Goal: Transaction & Acquisition: Purchase product/service

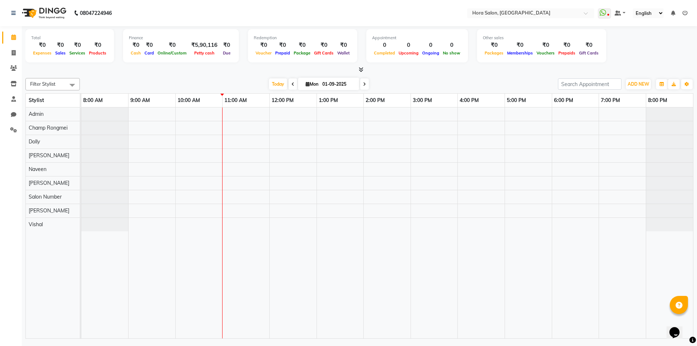
click at [328, 86] on input "01-09-2025" at bounding box center [338, 84] width 36 height 11
select select "9"
select select "2025"
click at [314, 154] on span "17" at bounding box center [312, 154] width 12 height 12
type input "17-09-2025"
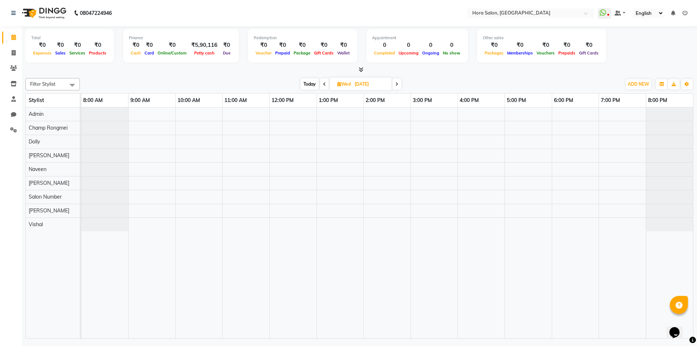
click at [372, 86] on input "17-09-2025" at bounding box center [370, 84] width 36 height 11
select select "9"
select select "2025"
click at [321, 129] on span "1" at bounding box center [322, 131] width 12 height 12
click at [292, 84] on icon at bounding box center [292, 84] width 3 height 4
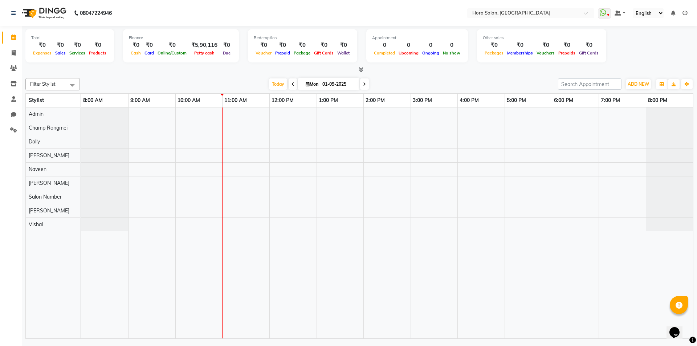
type input "31-08-2025"
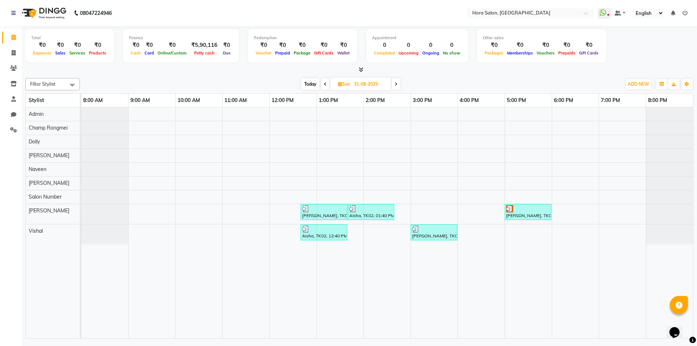
click at [357, 82] on input "31-08-2025" at bounding box center [370, 84] width 36 height 11
select select "8"
select select "2025"
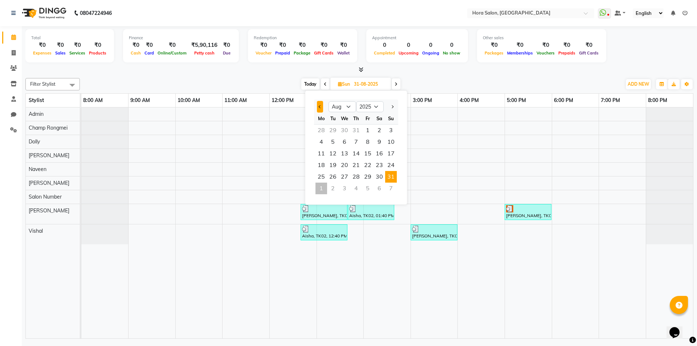
click at [320, 106] on span "Previous month" at bounding box center [320, 106] width 3 height 3
click at [393, 106] on span "Next month" at bounding box center [392, 106] width 3 height 3
select select "8"
click at [387, 155] on span "17" at bounding box center [391, 154] width 12 height 12
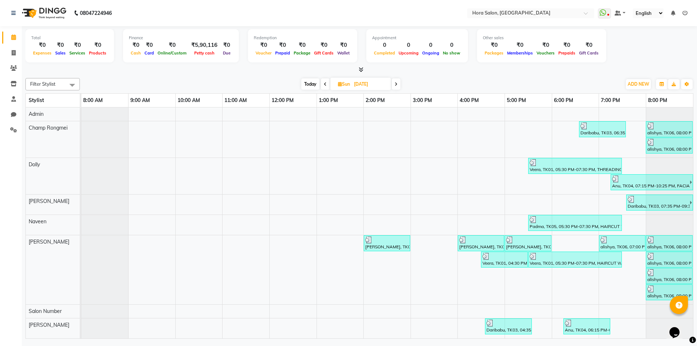
click at [394, 86] on span at bounding box center [396, 83] width 9 height 11
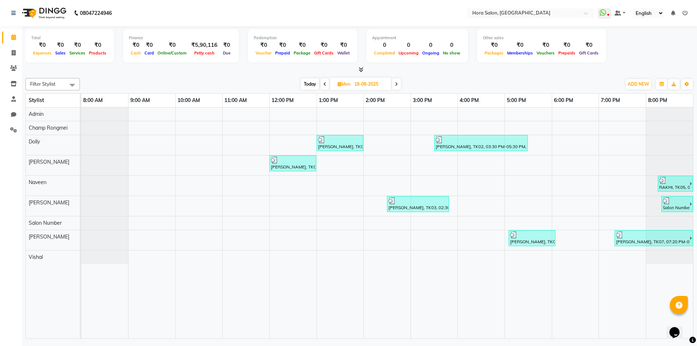
click at [323, 85] on icon at bounding box center [324, 84] width 3 height 4
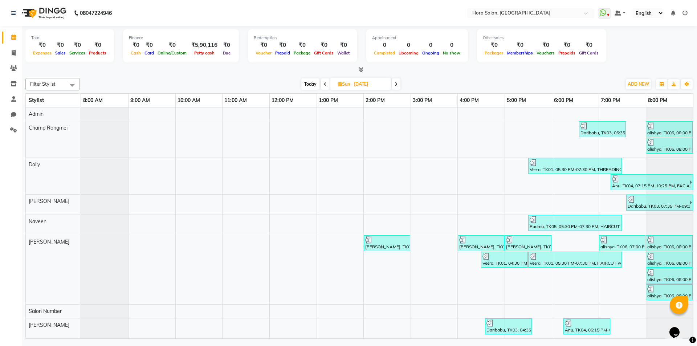
click at [394, 86] on span at bounding box center [396, 83] width 9 height 11
type input "18-08-2025"
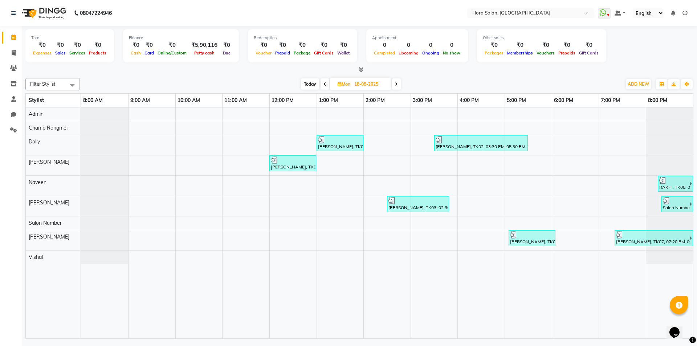
click at [381, 82] on input "18-08-2025" at bounding box center [370, 84] width 36 height 11
select select "8"
select select "2025"
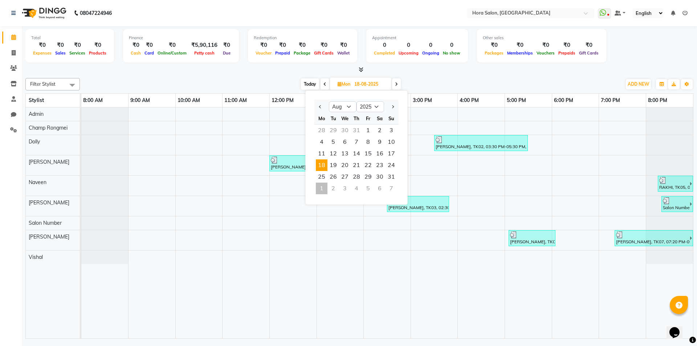
click at [319, 189] on div "1" at bounding box center [322, 189] width 12 height 12
type input "01-09-2025"
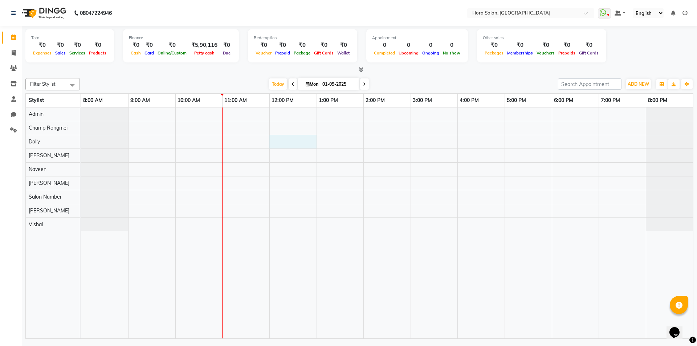
click at [299, 142] on div at bounding box center [387, 222] width 612 height 231
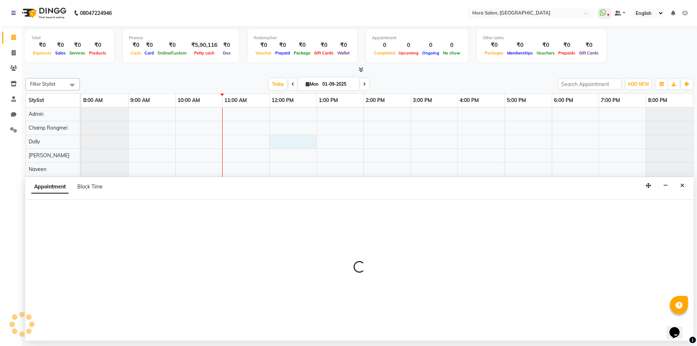
select select "77998"
select select "tentative"
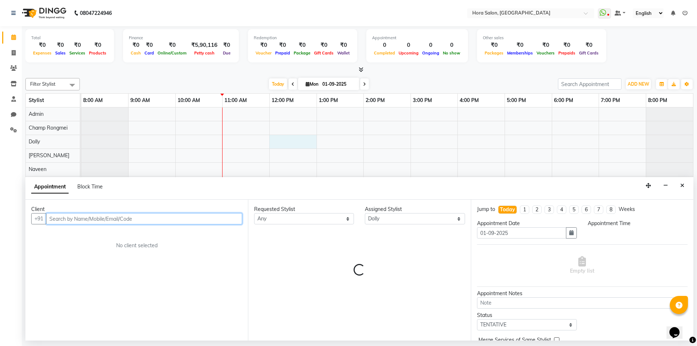
select select "720"
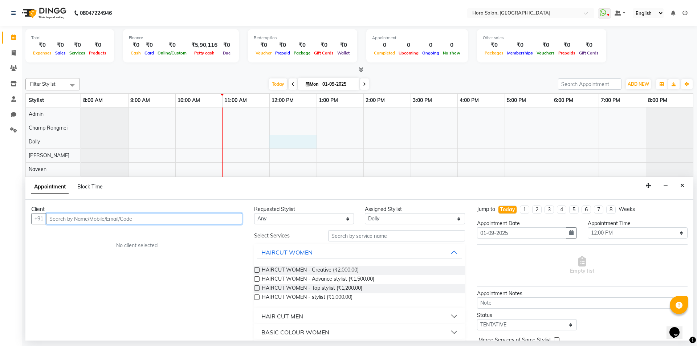
type input "m"
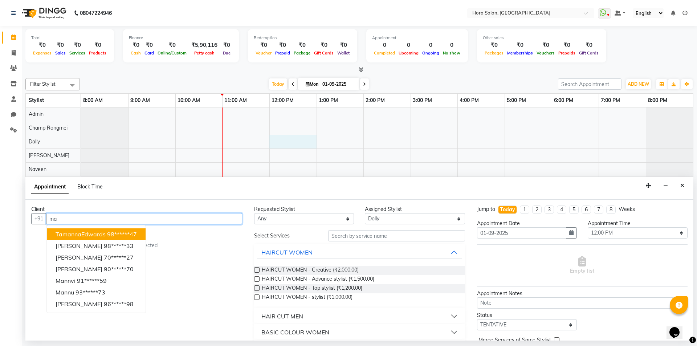
type input "m"
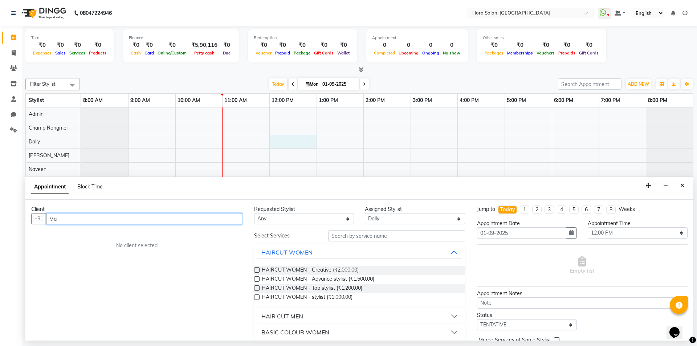
type input "M"
click at [681, 187] on icon "Close" at bounding box center [682, 185] width 4 height 5
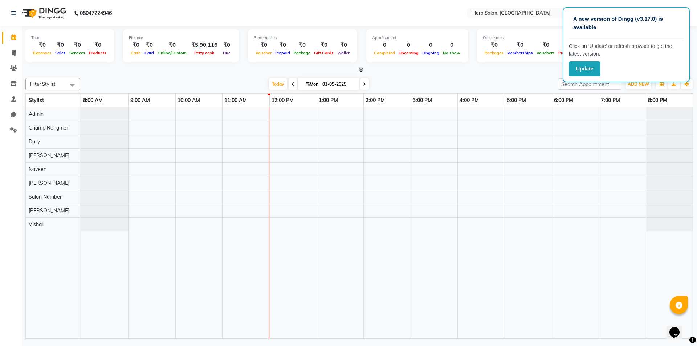
click at [10, 301] on div "Calendar Invoice Clients Inventory Staff Chat Settings Completed InProgress Upc…" at bounding box center [49, 178] width 98 height 314
click at [589, 65] on button "Update" at bounding box center [585, 68] width 32 height 15
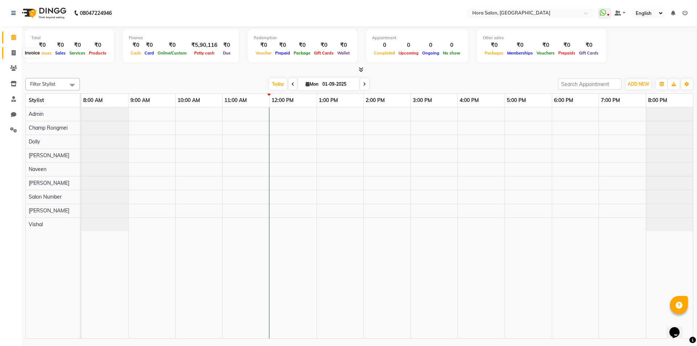
click at [15, 54] on icon at bounding box center [14, 52] width 4 height 5
select select "8101"
select select "service"
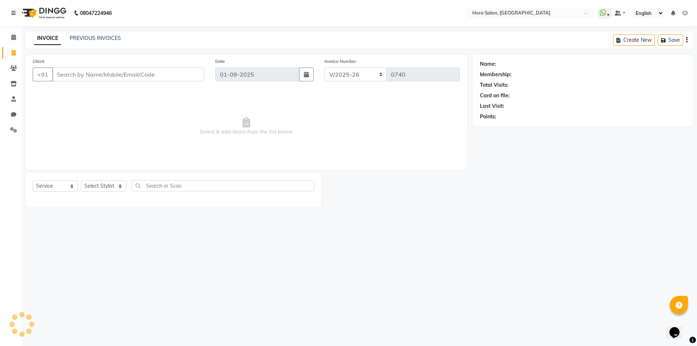
click at [103, 74] on input "Client" at bounding box center [128, 75] width 152 height 14
type input "s"
type input "9550515145"
click at [204, 76] on button "Add Client" at bounding box center [185, 75] width 37 height 14
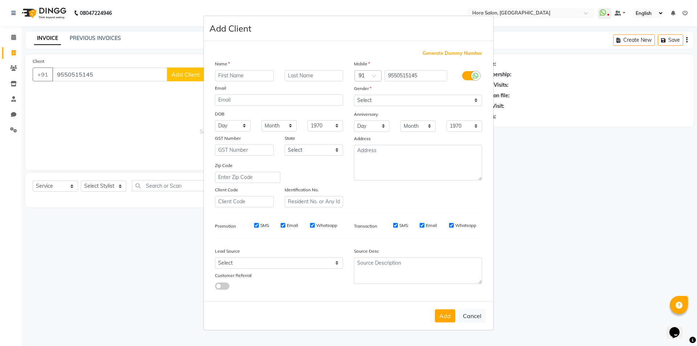
click at [252, 78] on input "text" at bounding box center [244, 75] width 59 height 11
type input "s"
type input "[PERSON_NAME]"
click at [376, 105] on select "Select Male Female Other Prefer Not To Say" at bounding box center [418, 100] width 128 height 11
select select "female"
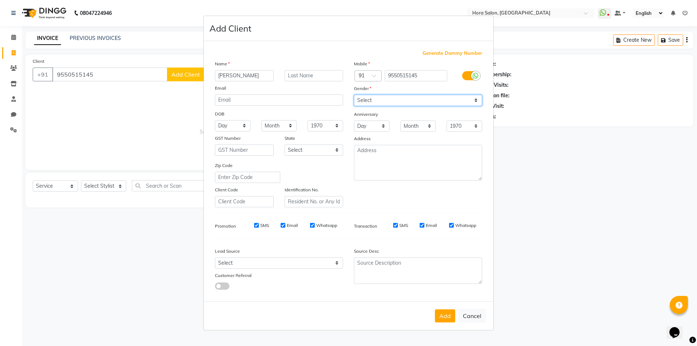
click at [354, 95] on select "Select Male Female Other Prefer Not To Say" at bounding box center [418, 100] width 128 height 11
click at [452, 317] on button "Add" at bounding box center [445, 315] width 20 height 13
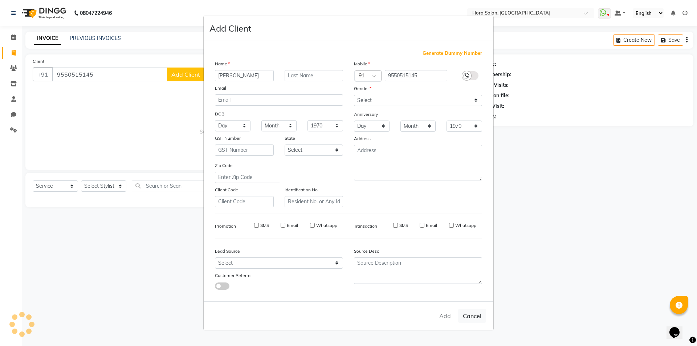
type input "95******45"
select select
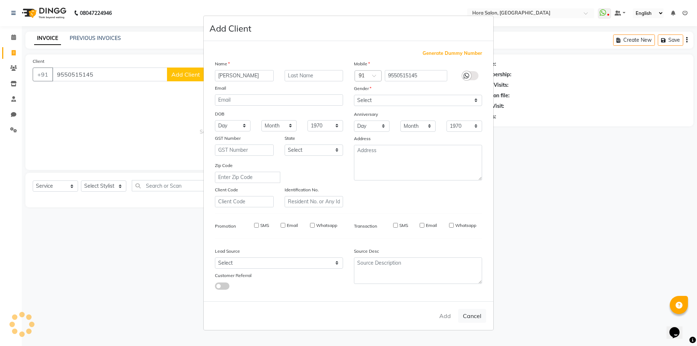
select select
checkbox input "false"
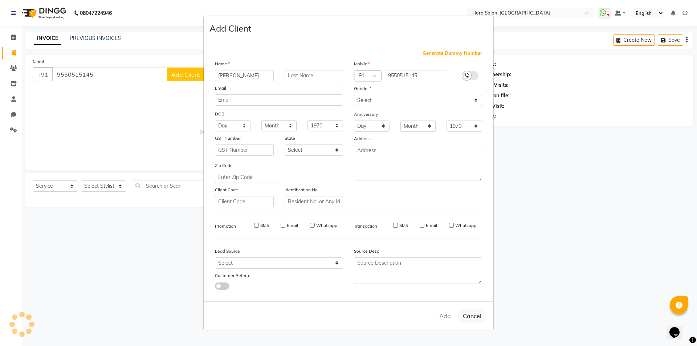
checkbox input "false"
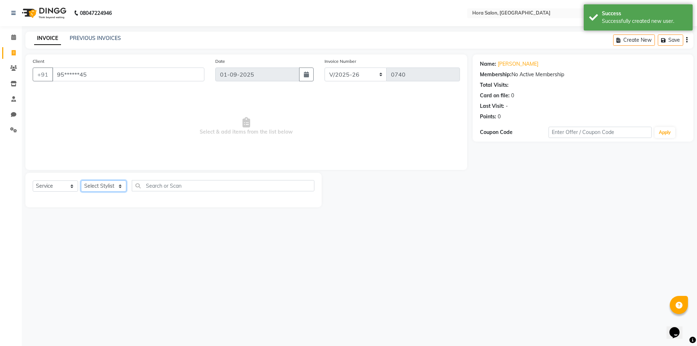
click at [122, 187] on select "Select Stylist Admin Champ Rongmei Dolly Gayathri Naveen ‪ Rahul Chowhan Salon …" at bounding box center [103, 185] width 45 height 11
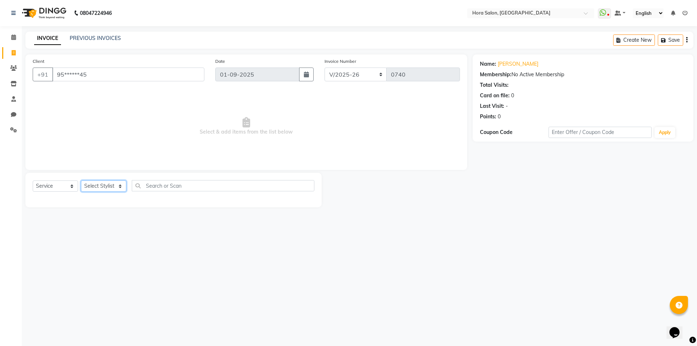
select select "76433"
click at [81, 180] on select "Select Stylist Admin Champ Rongmei Dolly Gayathri Naveen ‪ Rahul Chowhan Salon …" at bounding box center [103, 185] width 45 height 11
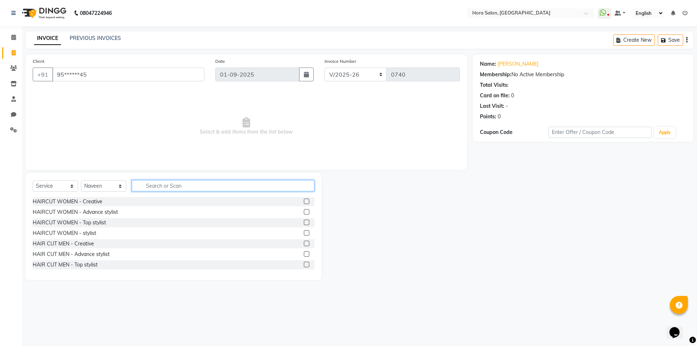
click at [156, 185] on input "text" at bounding box center [223, 185] width 183 height 11
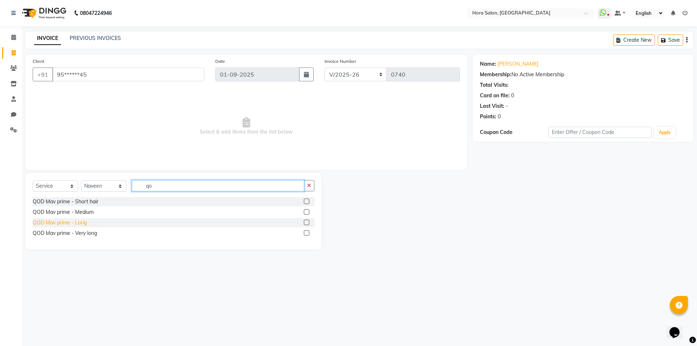
type input "qo"
click at [86, 219] on div "QOD Mav prime - Long" at bounding box center [60, 223] width 54 height 8
checkbox input "false"
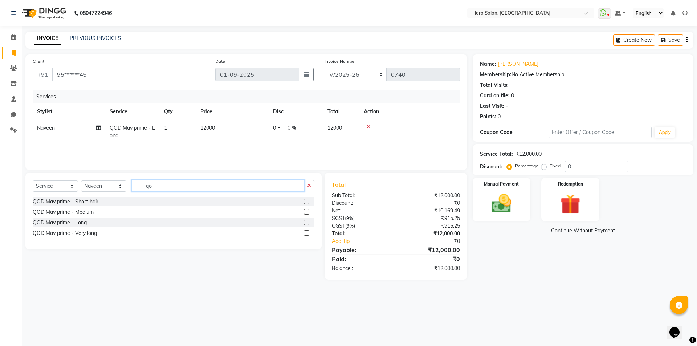
drag, startPoint x: 171, startPoint y: 180, endPoint x: 93, endPoint y: 194, distance: 79.7
click at [94, 195] on div "Select Service Product Membership Package Voucher Prepaid Gift Card Select Styl…" at bounding box center [174, 188] width 282 height 17
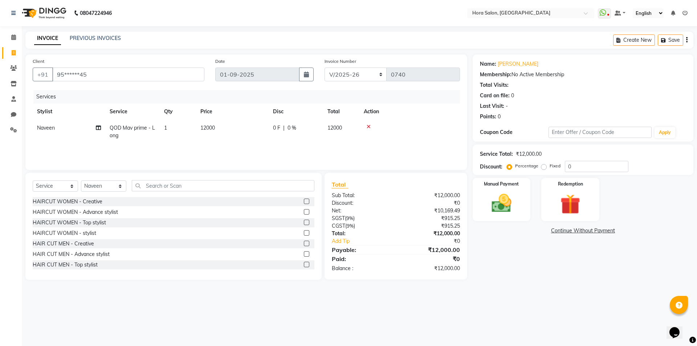
click at [368, 126] on icon at bounding box center [369, 126] width 4 height 5
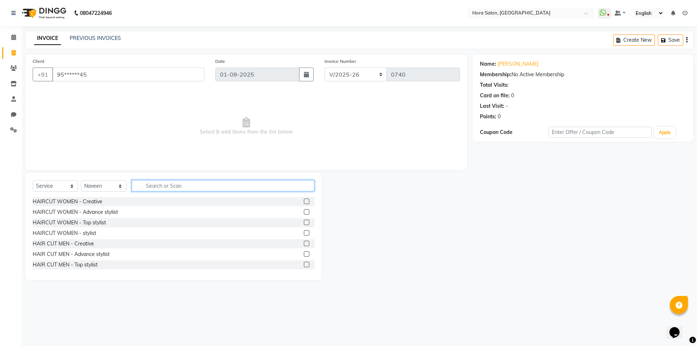
click at [166, 188] on input "text" at bounding box center [223, 185] width 183 height 11
type input "ba"
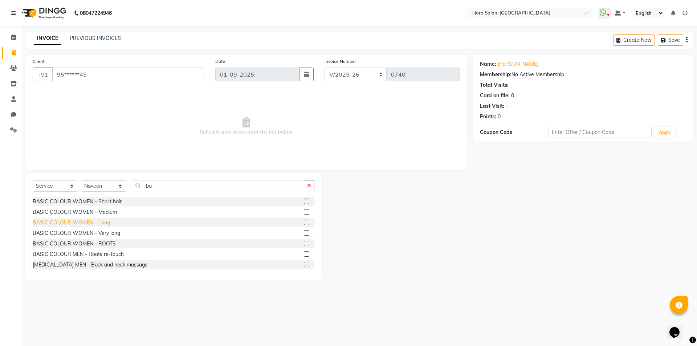
click at [77, 222] on div "BASIC COLOUR WOMEN - Long" at bounding box center [71, 223] width 77 height 8
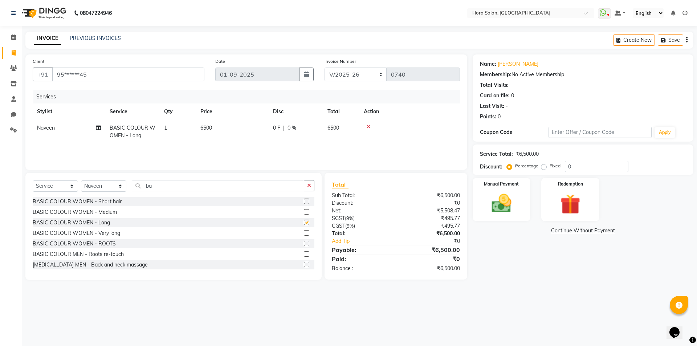
checkbox input "false"
click at [100, 125] on icon at bounding box center [98, 127] width 5 height 5
select select "76433"
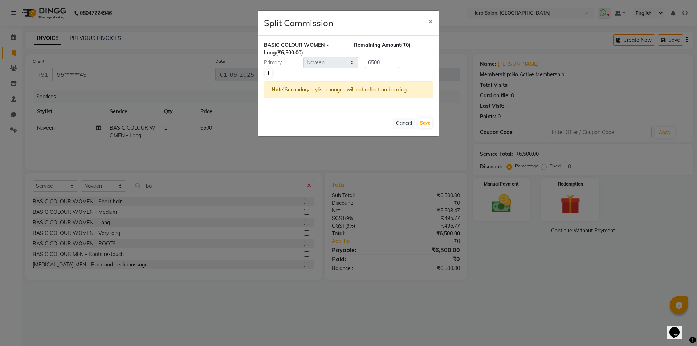
click at [269, 71] on icon at bounding box center [268, 73] width 4 height 4
type input "3250"
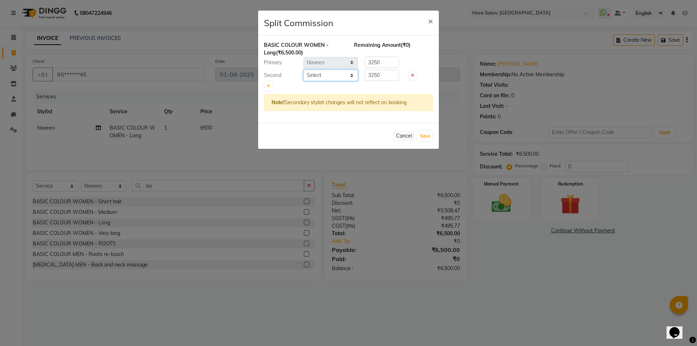
click at [320, 77] on select "Select Admin Champ Rongmei Dolly Gayathri Naveen ‪ Rahul Chowhan Salon Number S…" at bounding box center [330, 75] width 54 height 11
select select "76436"
click at [303, 70] on select "Select Admin Champ Rongmei Dolly Gayathri Naveen ‪ Rahul Chowhan Salon Number S…" at bounding box center [330, 75] width 54 height 11
click at [422, 133] on button "Save" at bounding box center [425, 136] width 14 height 10
select select "Select"
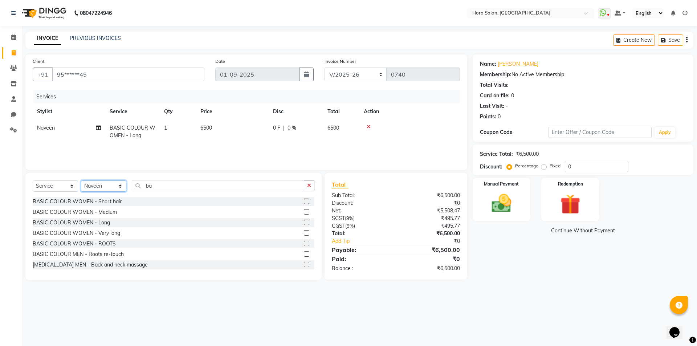
click at [89, 183] on select "Select Stylist Admin Champ Rongmei Dolly Gayathri Naveen ‪ Rahul Chowhan Salon …" at bounding box center [103, 185] width 45 height 11
select select "77998"
click at [81, 180] on select "Select Stylist Admin Champ Rongmei Dolly Gayathri Naveen ‪ Rahul Chowhan Salon …" at bounding box center [103, 185] width 45 height 11
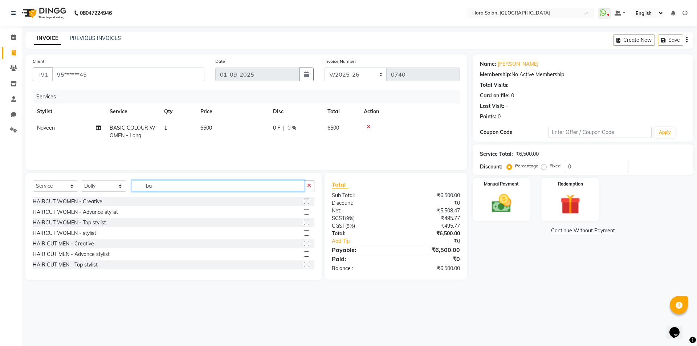
drag, startPoint x: 161, startPoint y: 187, endPoint x: 128, endPoint y: 187, distance: 33.0
click at [128, 187] on div "Select Service Product Membership Package Voucher Prepaid Gift Card Select Styl…" at bounding box center [174, 188] width 282 height 17
type input "waxin"
click at [74, 243] on div "Stipless waxing - Chin" at bounding box center [59, 244] width 52 height 8
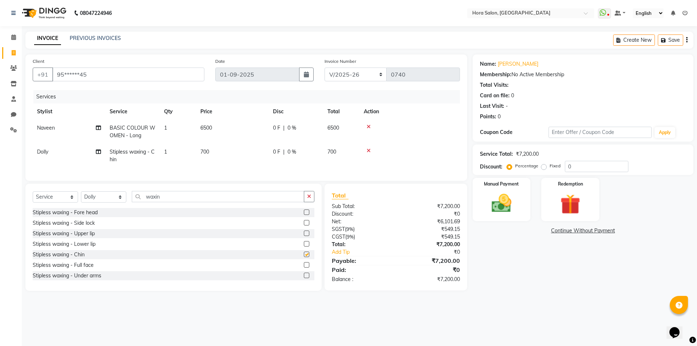
checkbox input "false"
drag, startPoint x: 178, startPoint y: 205, endPoint x: 110, endPoint y: 217, distance: 69.1
click at [114, 208] on div "Select Service Product Membership Package Voucher Prepaid Gift Card Select Styl…" at bounding box center [174, 199] width 282 height 17
click at [190, 202] on input "waxin" at bounding box center [218, 196] width 172 height 11
drag, startPoint x: 177, startPoint y: 205, endPoint x: 113, endPoint y: 209, distance: 64.1
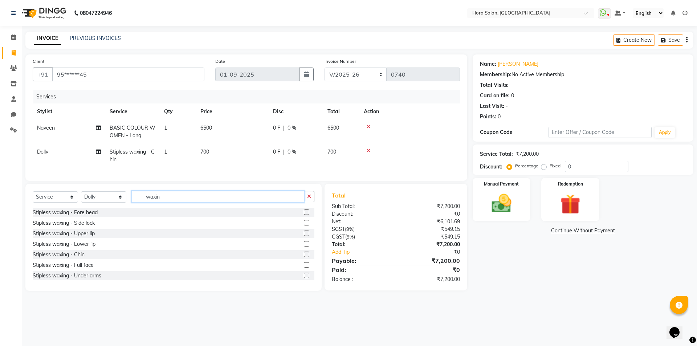
click at [114, 208] on div "Select Service Product Membership Package Voucher Prepaid Gift Card Select Styl…" at bounding box center [174, 199] width 282 height 17
click at [142, 202] on input "text" at bounding box center [223, 196] width 183 height 11
type input "wa"
click at [90, 280] on div "Stipless waxing - Under arms" at bounding box center [67, 276] width 69 height 8
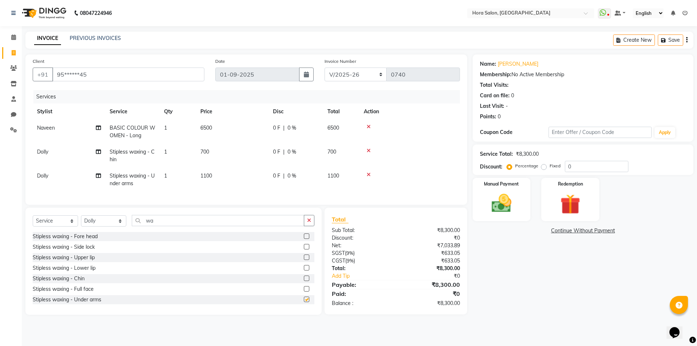
checkbox input "false"
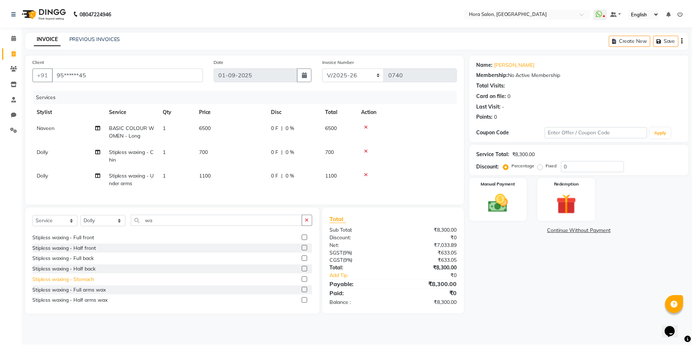
scroll to position [73, 0]
click at [89, 273] on div "Stipless waxing - Half back" at bounding box center [65, 269] width 64 height 8
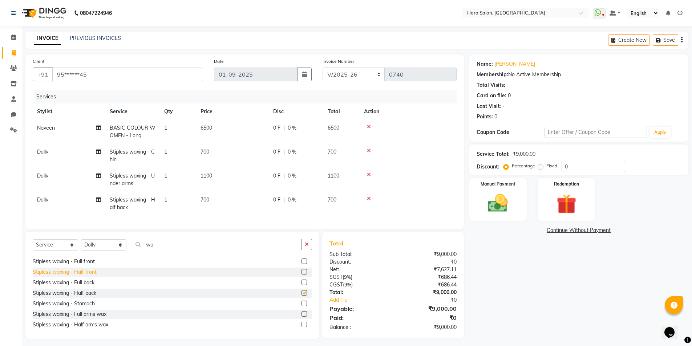
checkbox input "false"
click at [98, 318] on div "Stipless waxing - Full arms wax" at bounding box center [70, 314] width 74 height 8
checkbox input "false"
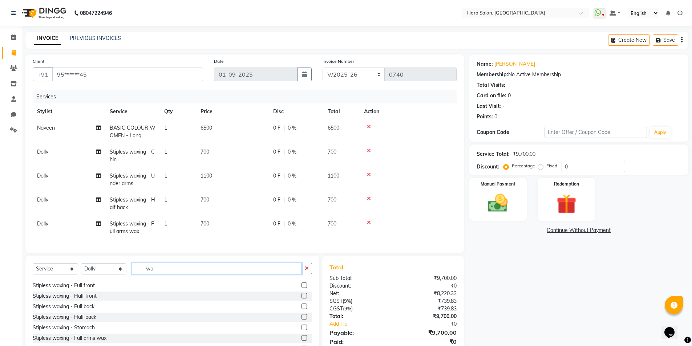
drag, startPoint x: 151, startPoint y: 277, endPoint x: 123, endPoint y: 285, distance: 28.9
click at [123, 280] on div "Select Service Product Membership Package Voucher Prepaid Gift Card Select Styl…" at bounding box center [172, 271] width 279 height 17
click at [171, 274] on input "text" at bounding box center [222, 268] width 180 height 11
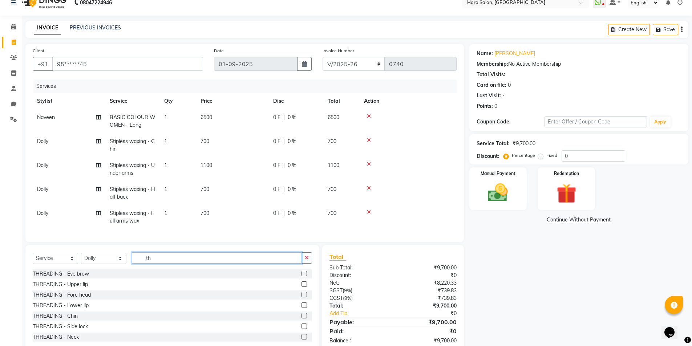
scroll to position [0, 0]
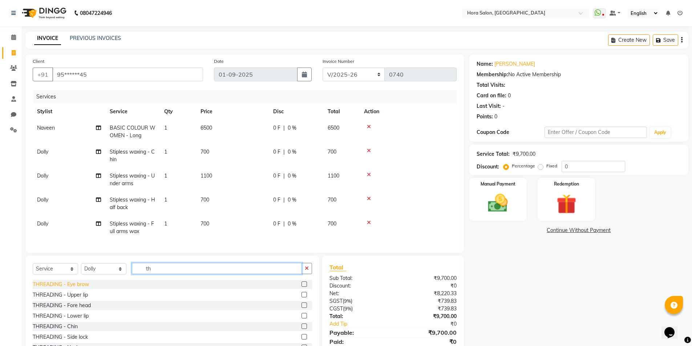
type input "th"
click at [65, 288] on div "THREADING - Eye brow" at bounding box center [61, 285] width 56 height 8
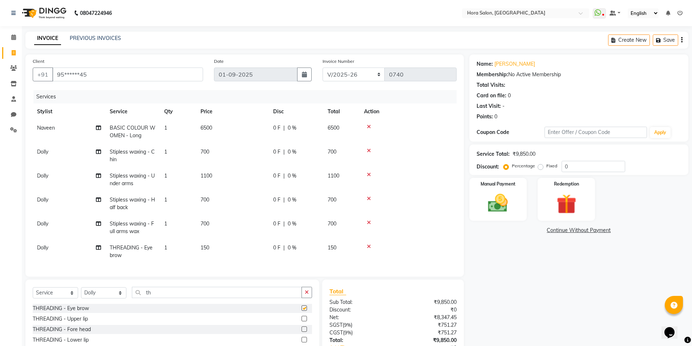
checkbox input "false"
click at [74, 331] on div "THREADING - Fore head" at bounding box center [62, 330] width 58 height 8
checkbox input "false"
click at [77, 322] on div "THREADING - Upper lip" at bounding box center [60, 321] width 55 height 8
checkbox input "false"
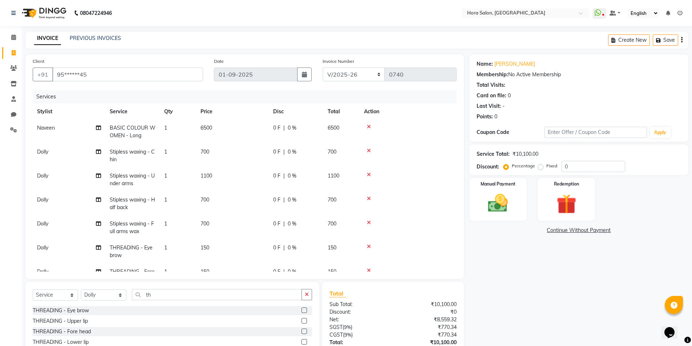
click at [205, 153] on span "700" at bounding box center [204, 151] width 9 height 7
select select "77998"
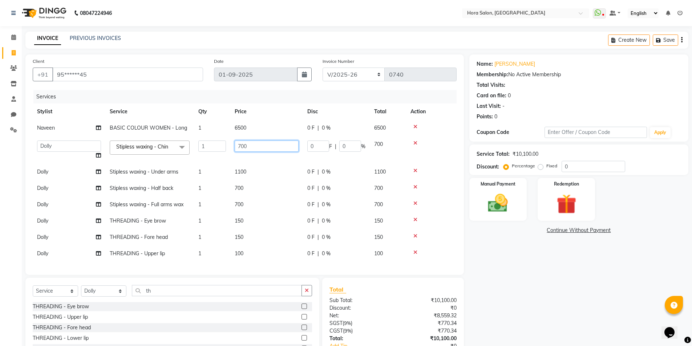
drag, startPoint x: 251, startPoint y: 142, endPoint x: 218, endPoint y: 147, distance: 33.8
click at [218, 147] on tr "Admin Champ Rongmei Dolly Gayathri Naveen ‪ Rahul Chowhan Salon Number Sandeep …" at bounding box center [245, 150] width 424 height 28
type input "250"
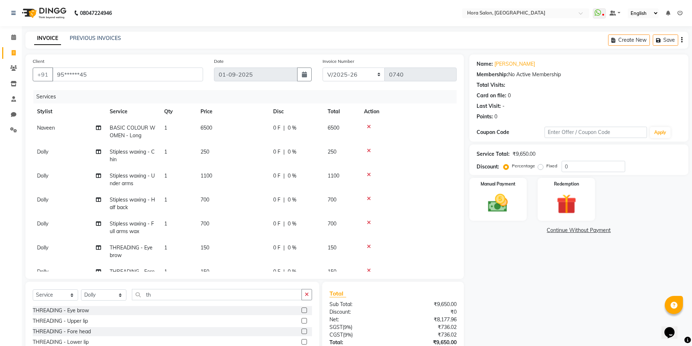
click at [245, 168] on td "1100" at bounding box center [232, 180] width 73 height 24
select select "77998"
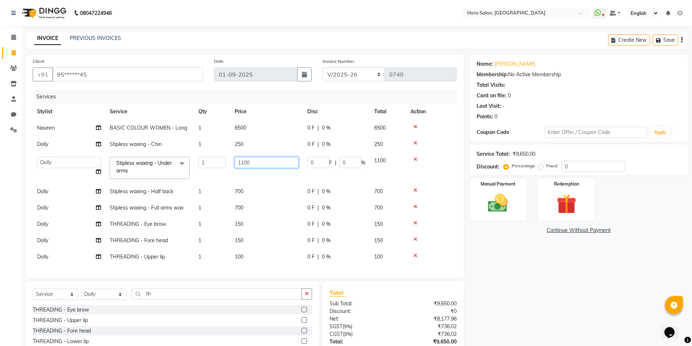
drag, startPoint x: 255, startPoint y: 159, endPoint x: 209, endPoint y: 176, distance: 49.2
click at [209, 176] on tr "Admin Champ Rongmei Dolly Gayathri Naveen ‪ Rahul Chowhan Salon Number Sandeep …" at bounding box center [245, 167] width 424 height 31
type input "500"
click at [239, 191] on tbody "Naveen ‪ BASIC COLOUR WOMEN - Long 1 6500 0 F | 0 % 6500 Dolly Stipless waxing …" at bounding box center [245, 192] width 424 height 145
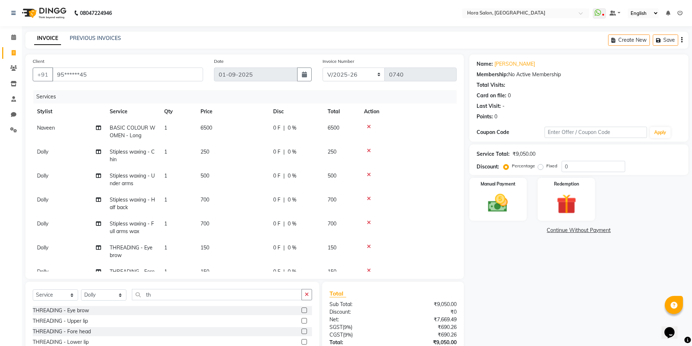
click at [206, 201] on span "700" at bounding box center [204, 199] width 9 height 7
select select "77998"
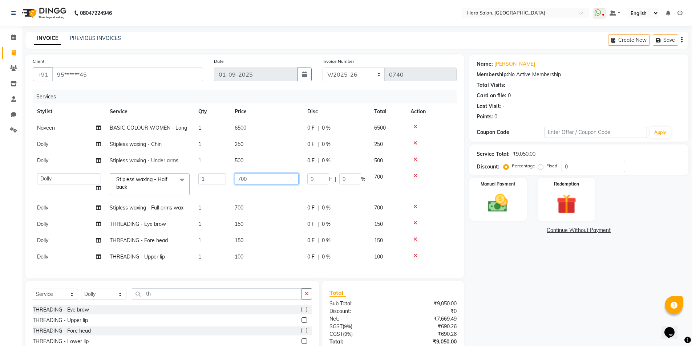
drag, startPoint x: 265, startPoint y: 176, endPoint x: 232, endPoint y: 181, distance: 33.4
click at [232, 181] on td "700" at bounding box center [266, 184] width 73 height 31
click at [413, 175] on tbody "Naveen ‪ BASIC COLOUR WOMEN - Long 1 6500 0 F | 0 % 6500 Dolly Stipless waxing …" at bounding box center [245, 192] width 424 height 145
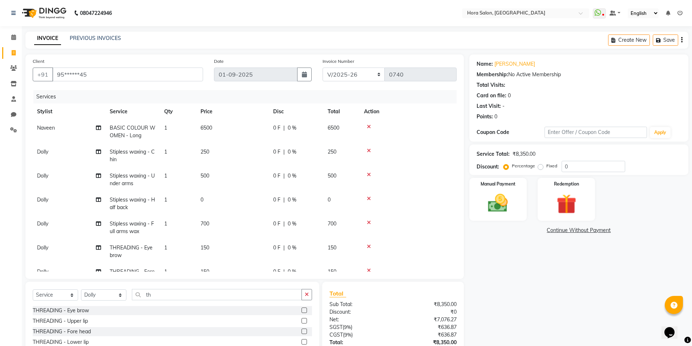
click at [202, 201] on span "0" at bounding box center [201, 199] width 3 height 7
select select "77998"
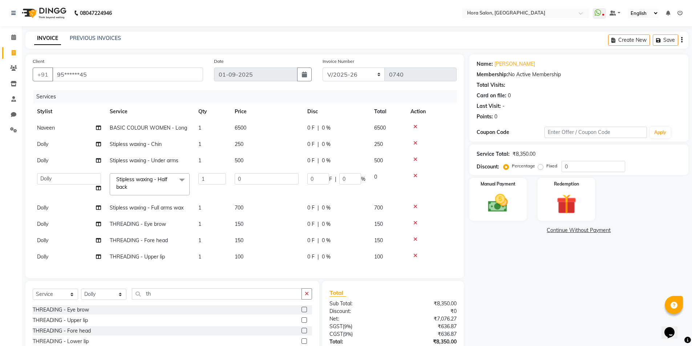
click at [415, 174] on icon at bounding box center [415, 175] width 4 height 5
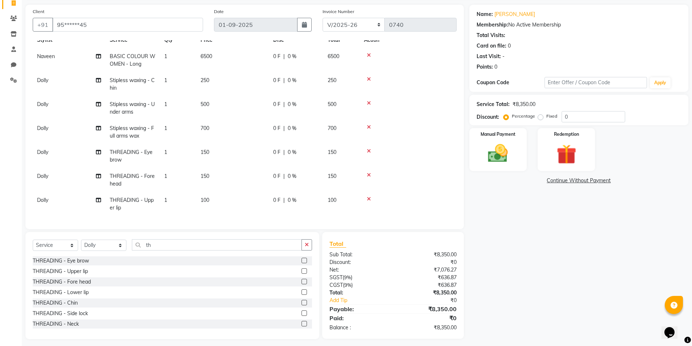
scroll to position [54, 0]
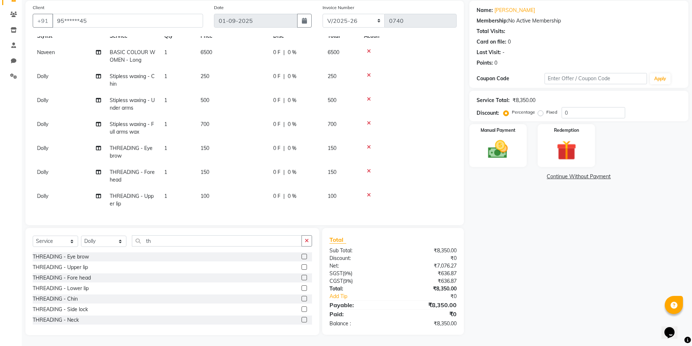
click at [179, 233] on div "Select Service Product Membership Package Voucher Prepaid Gift Card Select Styl…" at bounding box center [172, 281] width 294 height 107
click at [180, 245] on input "th" at bounding box center [217, 240] width 170 height 11
type input "t"
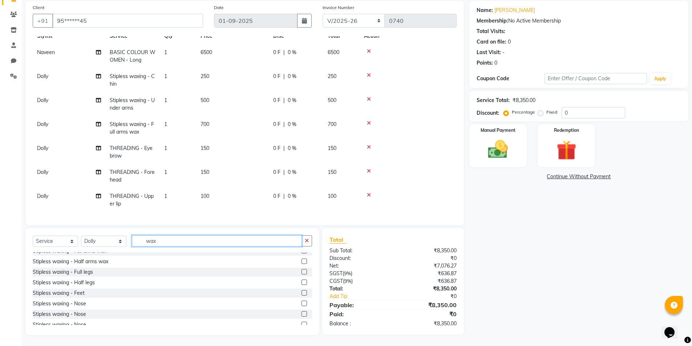
scroll to position [145, 0]
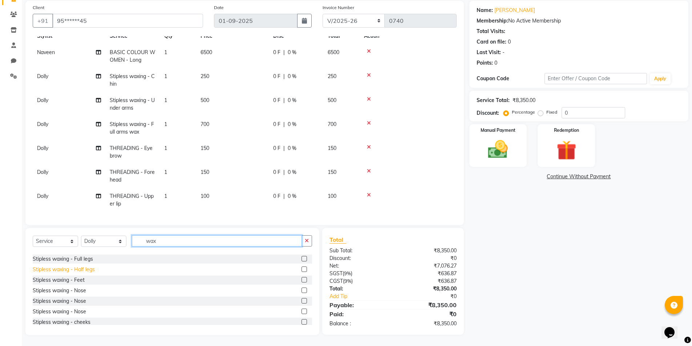
type input "wax"
click at [81, 269] on div "Stipless waxing - Half legs" at bounding box center [64, 270] width 62 height 8
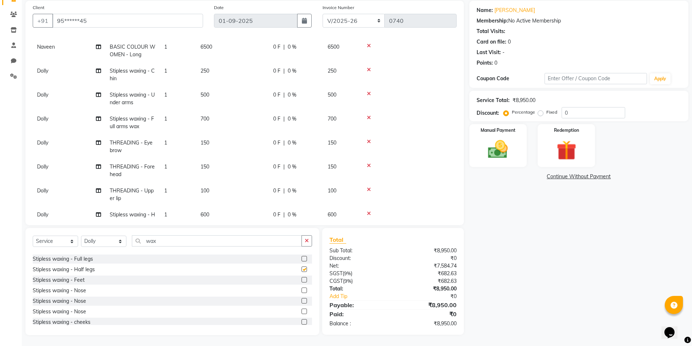
checkbox input "false"
drag, startPoint x: 167, startPoint y: 242, endPoint x: 107, endPoint y: 243, distance: 59.9
click at [126, 242] on div "Select Service Product Membership Package Voucher Prepaid Gift Card Select Styl…" at bounding box center [172, 243] width 279 height 17
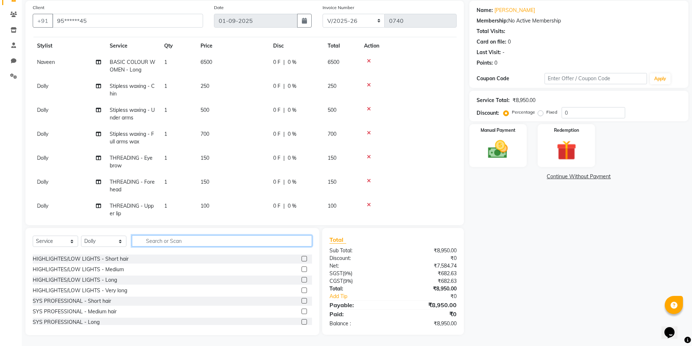
scroll to position [0, 0]
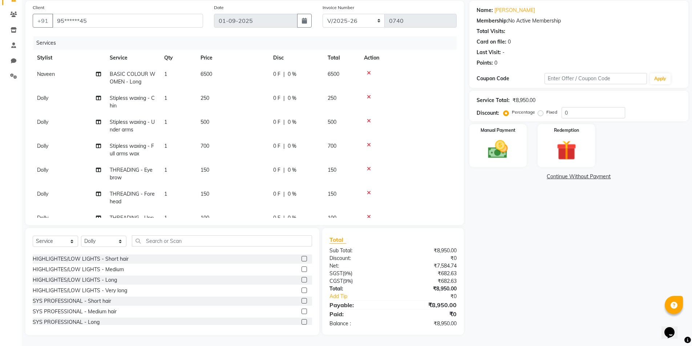
click at [205, 146] on span "700" at bounding box center [204, 146] width 9 height 7
select select "77998"
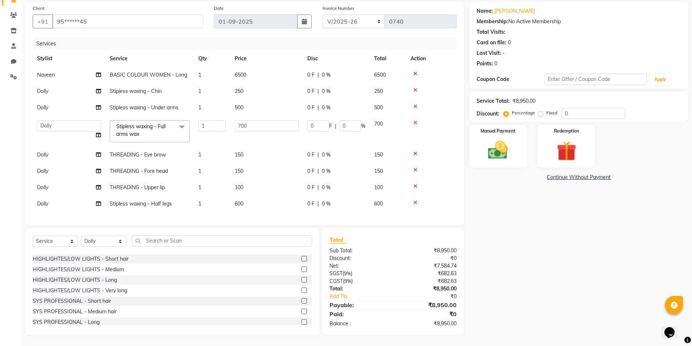
scroll to position [54, 0]
drag, startPoint x: 261, startPoint y: 127, endPoint x: 229, endPoint y: 124, distance: 32.4
click at [229, 124] on tr "Admin Champ Rongmei Dolly Gayathri Naveen ‪ Rahul Chowhan Salon Number Sandeep …" at bounding box center [245, 131] width 424 height 31
type input "850"
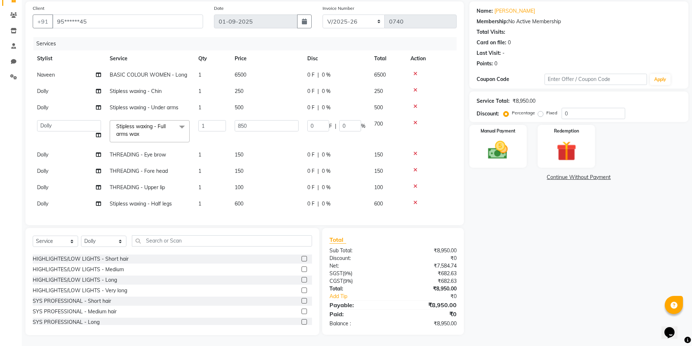
click at [237, 200] on tbody "Naveen ‪ BASIC COLOUR WOMEN - Long 1 6500 0 F | 0 % 6500 Dolly Stipless waxing …" at bounding box center [245, 139] width 424 height 145
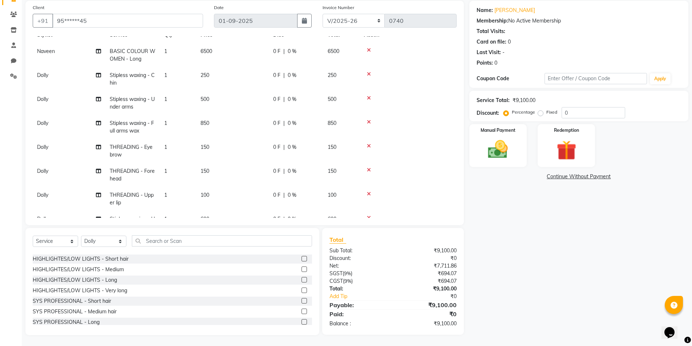
scroll to position [51, 0]
click at [205, 193] on span "600" at bounding box center [204, 196] width 9 height 7
select select "77998"
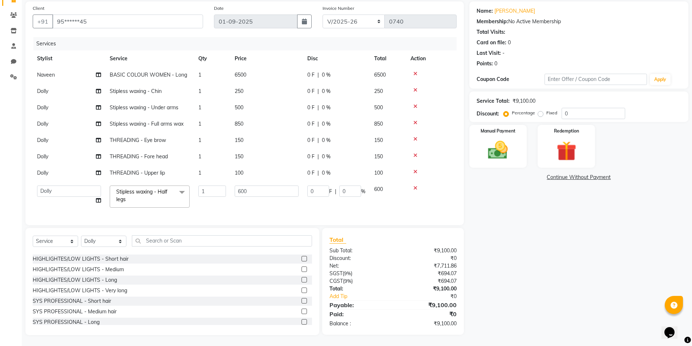
scroll to position [53, 0]
drag, startPoint x: 257, startPoint y: 194, endPoint x: 216, endPoint y: 197, distance: 41.8
click at [216, 197] on tr "Admin Champ Rongmei Dolly Gayathri Naveen ‪ Rahul Chowhan Salon Number Sandeep …" at bounding box center [245, 196] width 424 height 31
type input "850"
click at [283, 165] on tbody "Naveen ‪ BASIC COLOUR WOMEN - Long 1 6500 0 F | 0 % 6500 Dolly Stipless waxing …" at bounding box center [245, 139] width 424 height 145
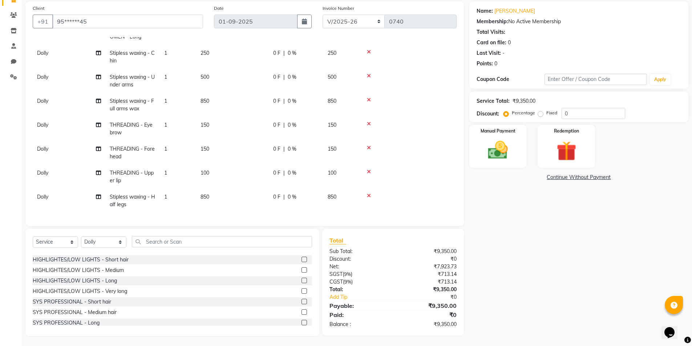
scroll to position [54, 0]
click at [208, 145] on span "150" at bounding box center [204, 148] width 9 height 7
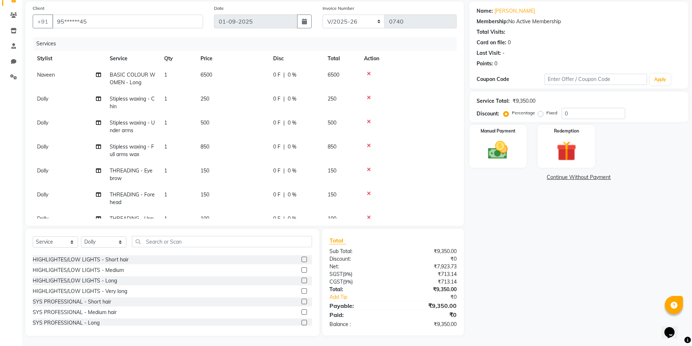
select select "77998"
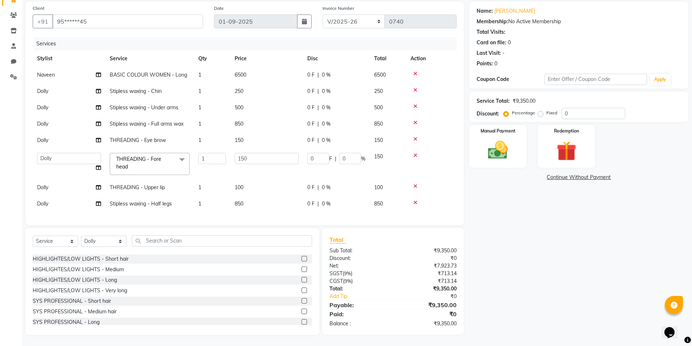
scroll to position [54, 0]
click at [237, 186] on span "100" at bounding box center [238, 187] width 9 height 7
select select "77998"
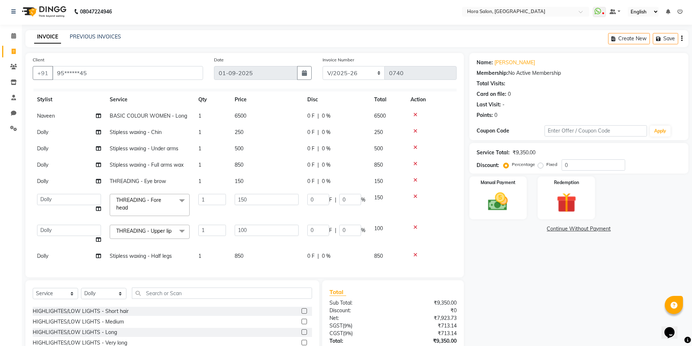
scroll to position [0, 0]
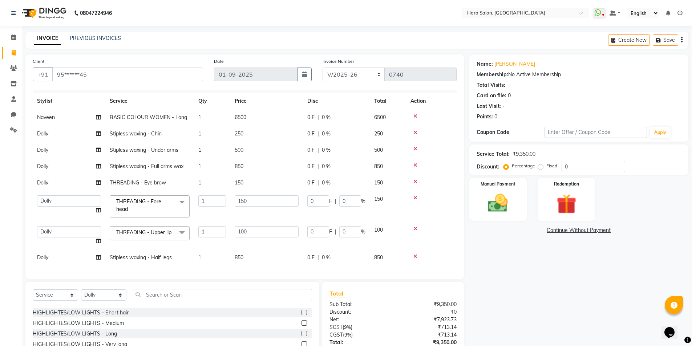
click at [240, 114] on span "6500" at bounding box center [240, 117] width 12 height 7
select select "76433"
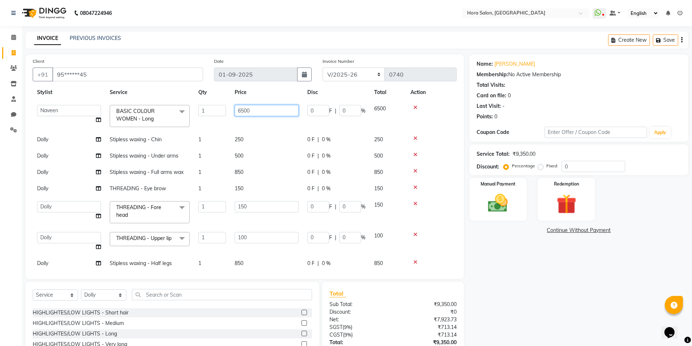
click at [245, 109] on input "6500" at bounding box center [266, 110] width 64 height 11
type input "6000"
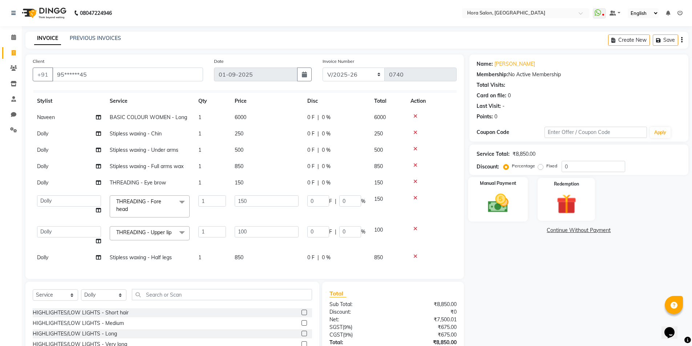
click at [500, 206] on img at bounding box center [497, 203] width 33 height 24
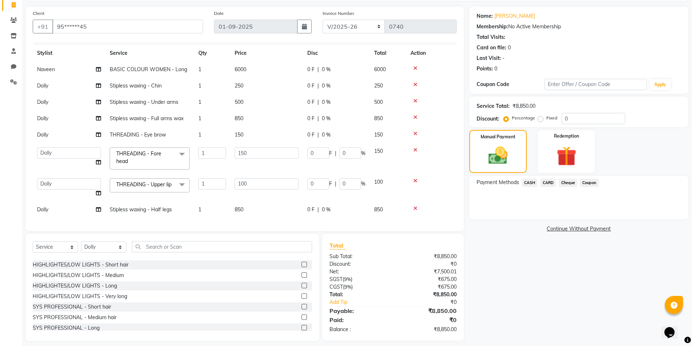
scroll to position [54, 0]
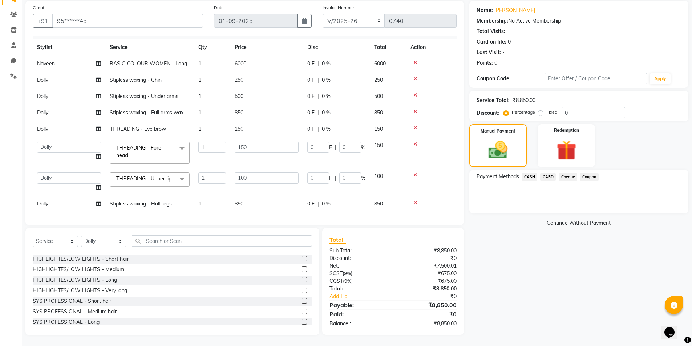
click at [551, 175] on span "CARD" at bounding box center [548, 177] width 16 height 8
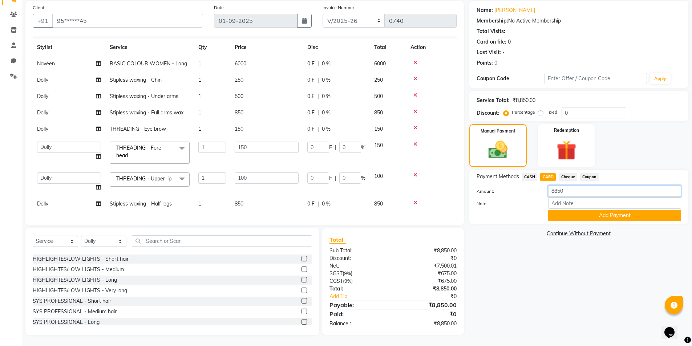
drag, startPoint x: 566, startPoint y: 186, endPoint x: 499, endPoint y: 185, distance: 67.5
click at [499, 185] on div "Amount: 8850" at bounding box center [578, 191] width 215 height 12
type input "6000"
click at [575, 203] on input "Note:" at bounding box center [614, 202] width 133 height 11
type input "CARD"
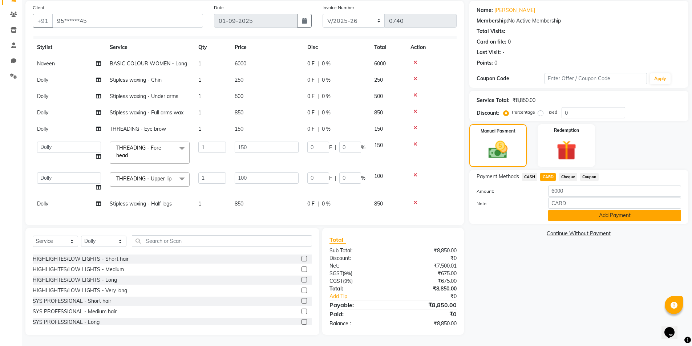
click at [602, 214] on button "Add Payment" at bounding box center [614, 215] width 133 height 11
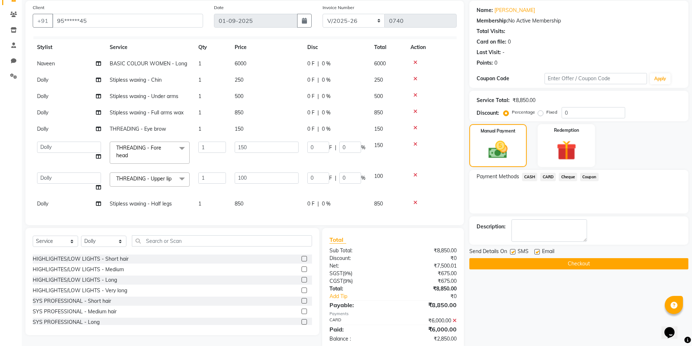
click at [568, 180] on span "Cheque" at bounding box center [567, 177] width 19 height 8
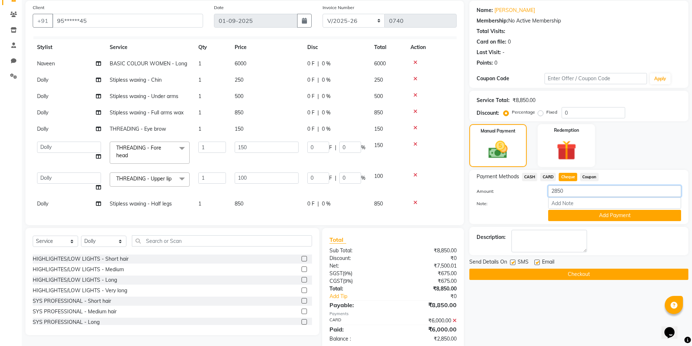
drag, startPoint x: 570, startPoint y: 193, endPoint x: 528, endPoint y: 195, distance: 41.4
click at [528, 195] on div "Amount: 2850" at bounding box center [578, 191] width 215 height 12
type input "2850"
click at [565, 207] on input "Note:" at bounding box center [614, 202] width 133 height 11
type input "gpay"
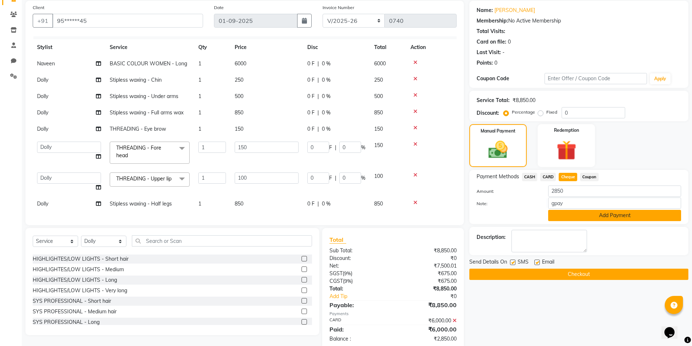
click at [594, 216] on button "Add Payment" at bounding box center [614, 215] width 133 height 11
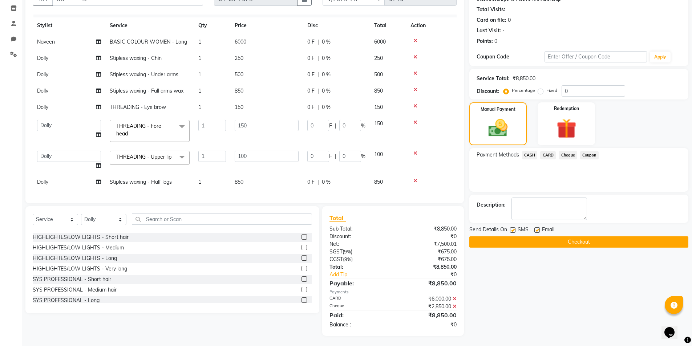
scroll to position [76, 0]
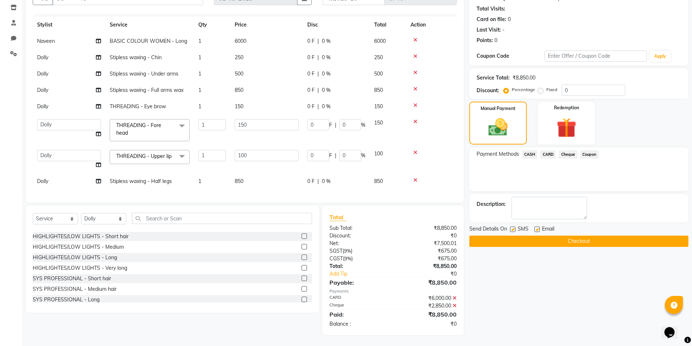
click at [515, 240] on button "Checkout" at bounding box center [578, 241] width 219 height 11
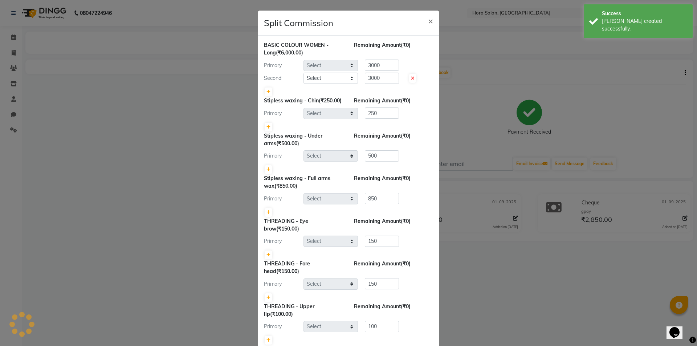
select select "76433"
select select "76436"
select select "77998"
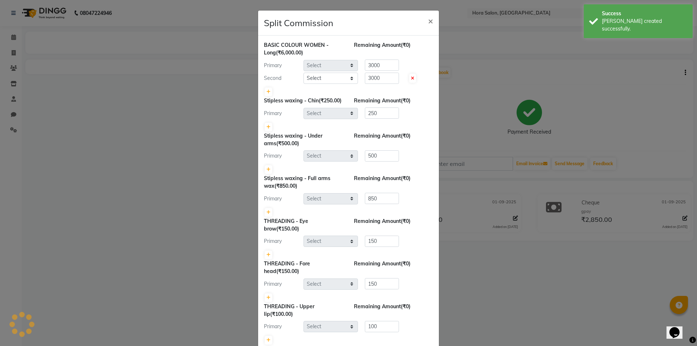
select select "77998"
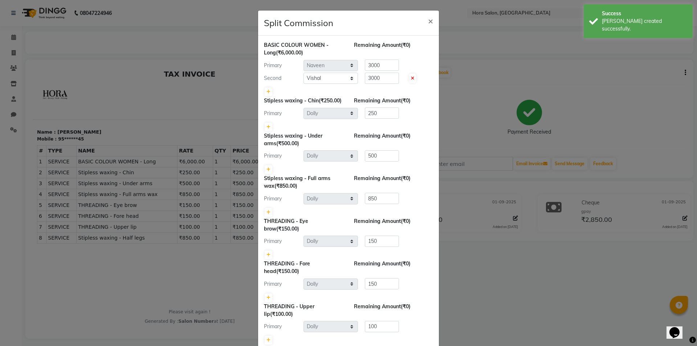
scroll to position [82, 0]
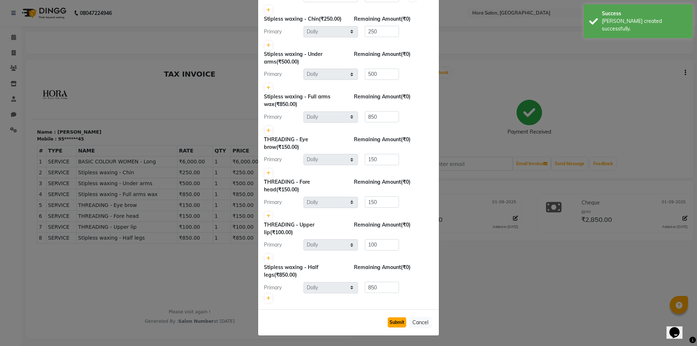
click at [391, 322] on button "Submit" at bounding box center [397, 322] width 19 height 10
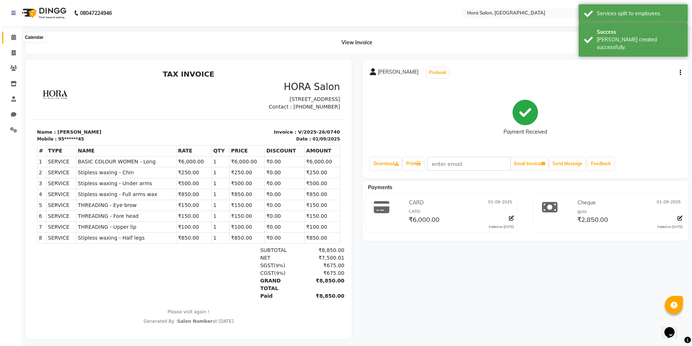
click at [13, 35] on icon at bounding box center [13, 36] width 5 height 5
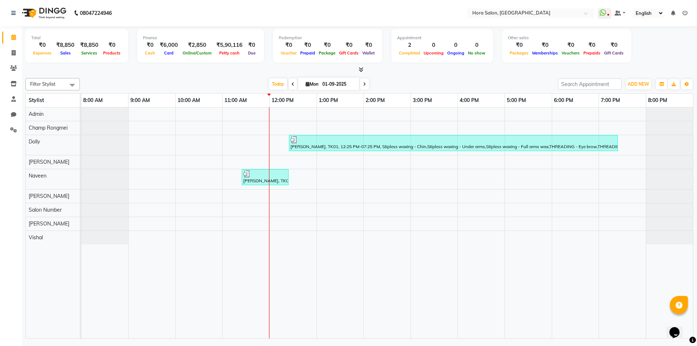
click at [196, 168] on div "Sanjana, TK01, 12:25 PM-07:25 PM, Stipless waxing - Chin,Stipless waxing - Unde…" at bounding box center [387, 222] width 612 height 231
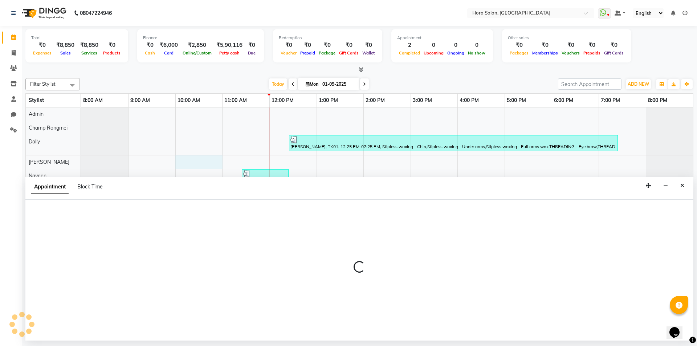
select select "76434"
select select "tentative"
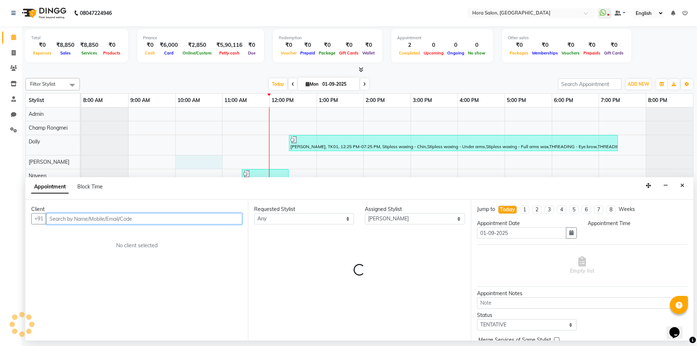
select select "600"
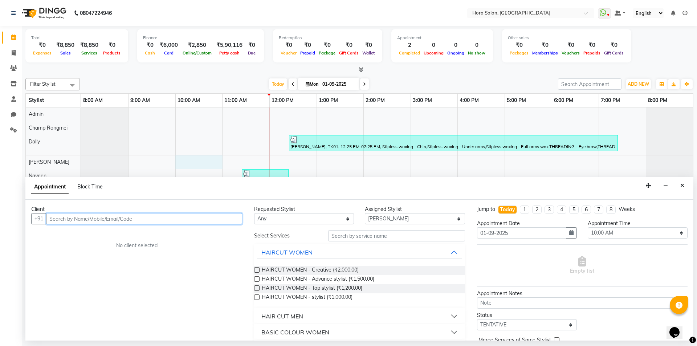
click at [136, 219] on input "text" at bounding box center [144, 218] width 196 height 11
click at [686, 185] on button "Close" at bounding box center [682, 185] width 11 height 11
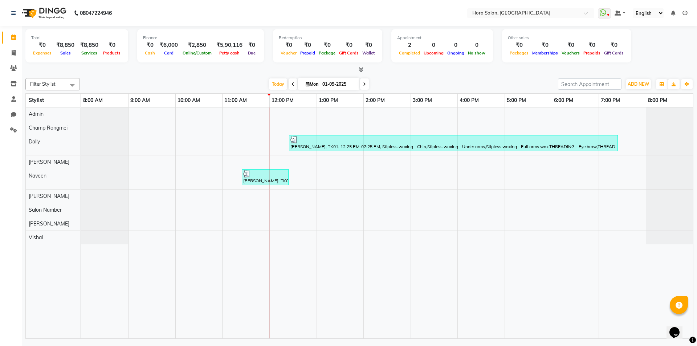
click at [196, 177] on div "Sanjana, TK01, 12:25 PM-07:25 PM, Stipless waxing - Chin,Stipless waxing - Unde…" at bounding box center [387, 222] width 612 height 231
select select "76433"
select select "tentative"
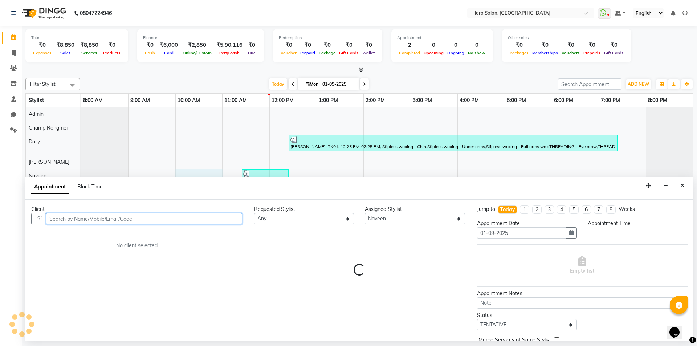
select select "600"
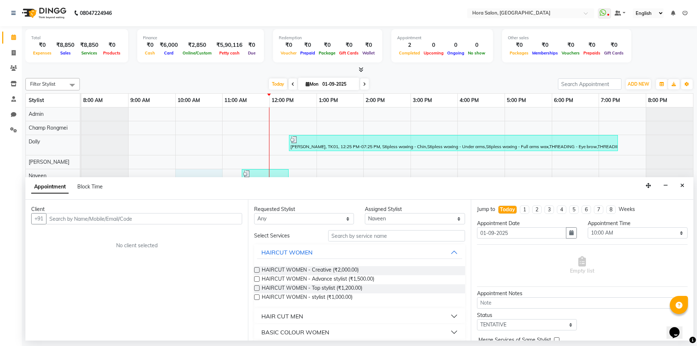
click at [171, 212] on div "Client" at bounding box center [136, 209] width 211 height 8
click at [170, 216] on input "text" at bounding box center [144, 218] width 196 height 11
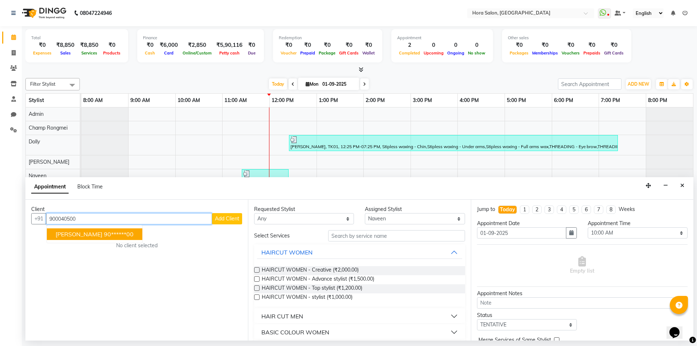
click at [104, 235] on ngb-highlight "90******00" at bounding box center [119, 234] width 30 height 7
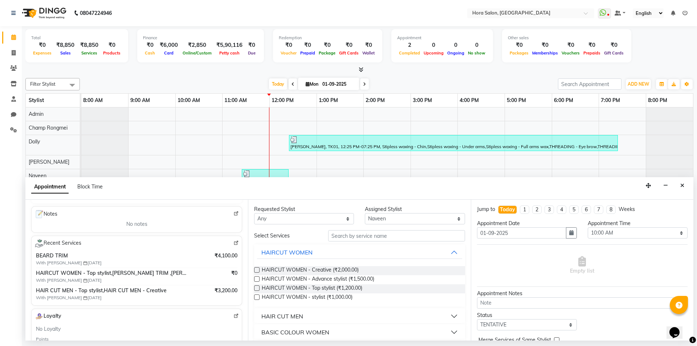
scroll to position [109, 0]
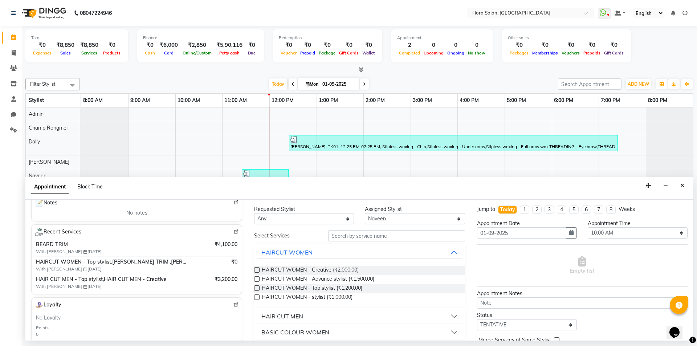
type input "90******00"
click at [233, 231] on img at bounding box center [235, 231] width 5 height 5
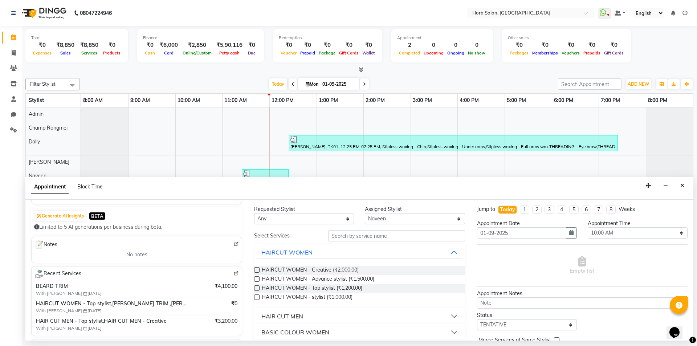
scroll to position [0, 0]
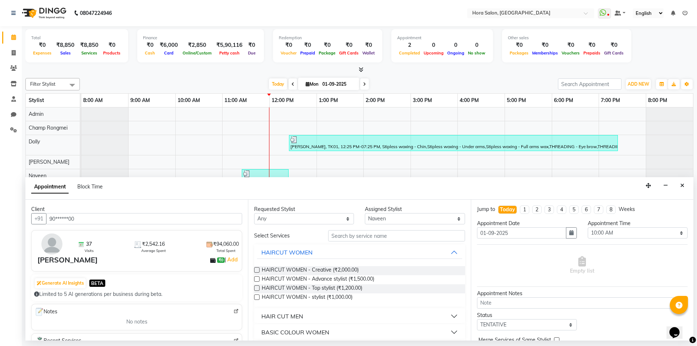
click at [343, 313] on button "HAIR CUT MEN" at bounding box center [359, 316] width 205 height 13
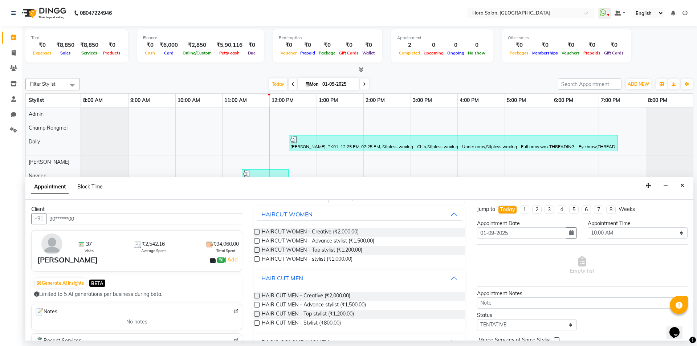
scroll to position [73, 0]
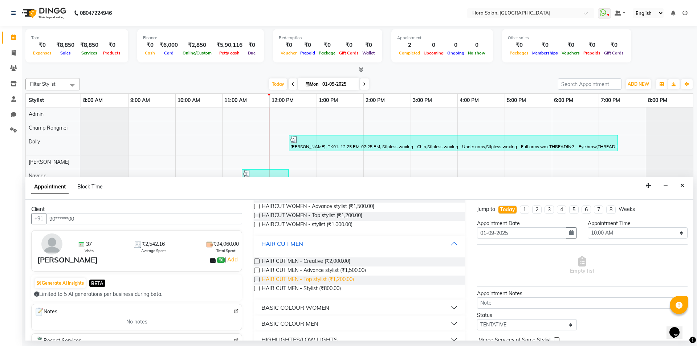
click at [333, 281] on span "HAIR CUT MEN - Top stylist (₹1,200.00)" at bounding box center [308, 280] width 92 height 9
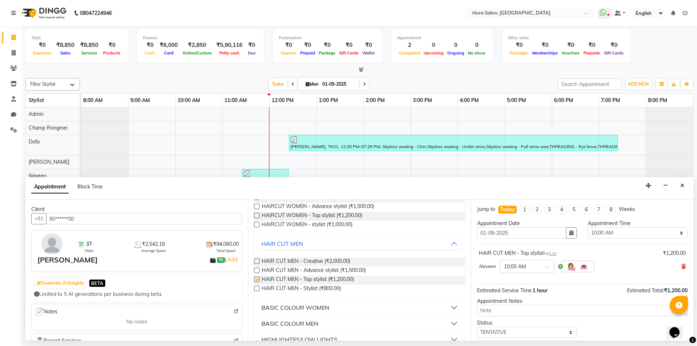
checkbox input "false"
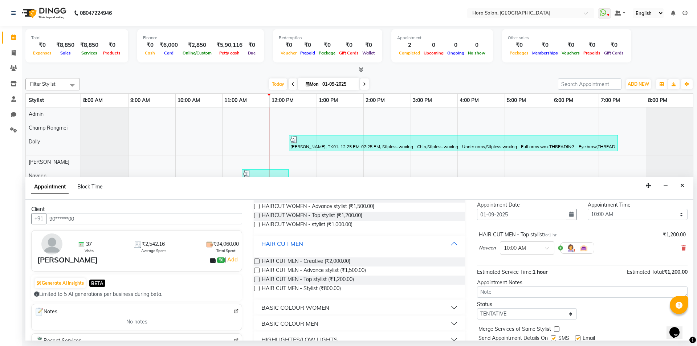
scroll to position [43, 0]
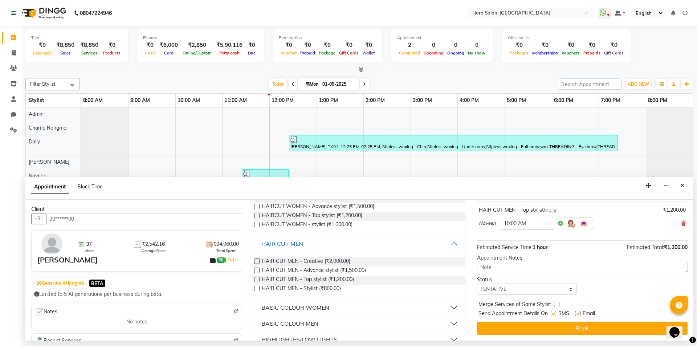
click at [577, 314] on label at bounding box center [577, 313] width 5 height 5
click at [577, 314] on input "checkbox" at bounding box center [577, 314] width 5 height 5
checkbox input "false"
click at [554, 315] on label at bounding box center [553, 313] width 5 height 5
click at [554, 315] on input "checkbox" at bounding box center [553, 314] width 5 height 5
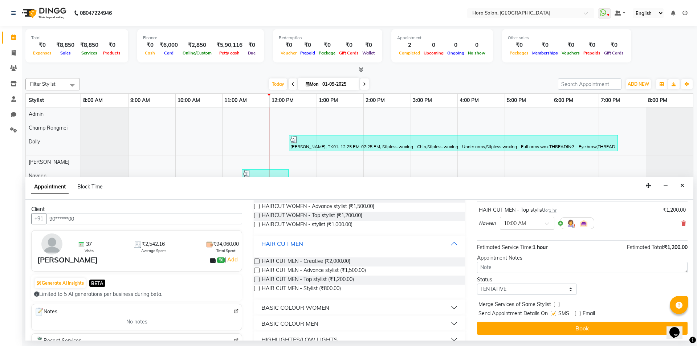
checkbox input "false"
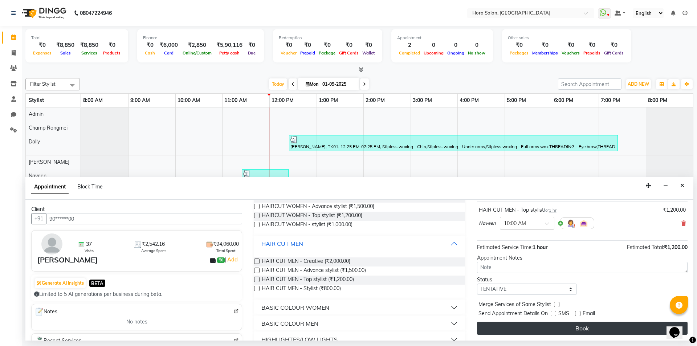
click at [559, 325] on button "Book" at bounding box center [582, 328] width 211 height 13
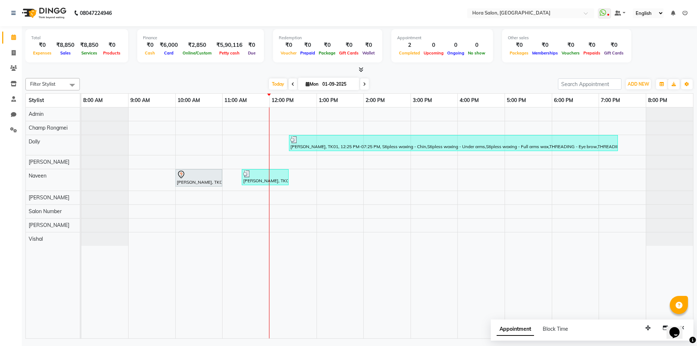
click at [291, 84] on icon at bounding box center [292, 84] width 3 height 4
type input "31-08-2025"
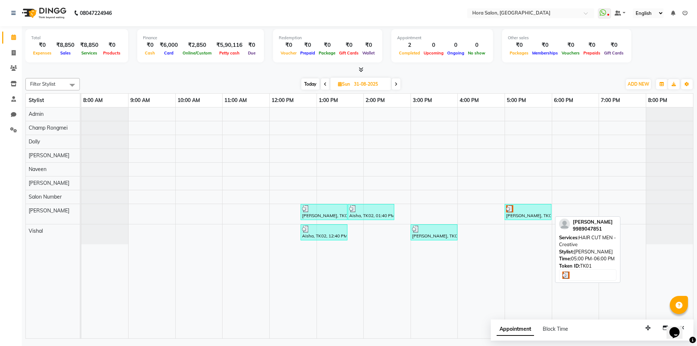
click at [511, 209] on img at bounding box center [509, 208] width 7 height 7
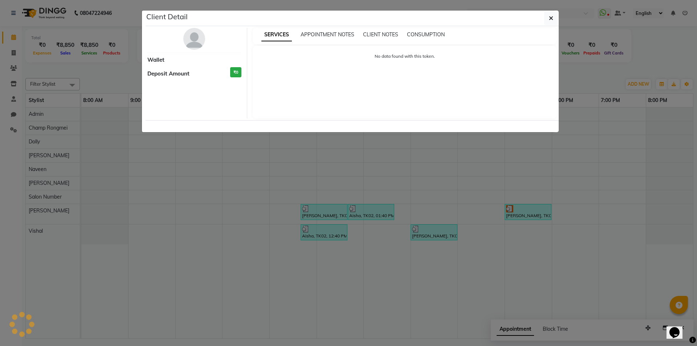
select select "3"
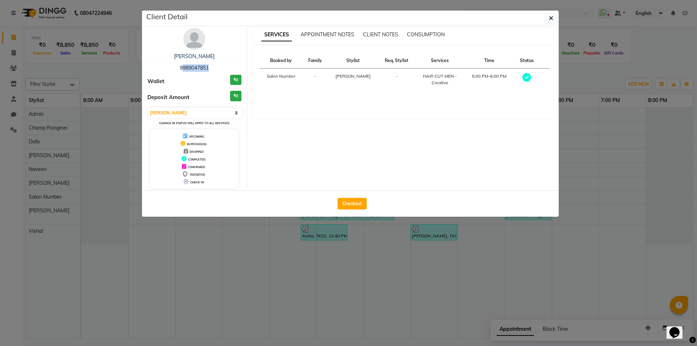
drag, startPoint x: 207, startPoint y: 66, endPoint x: 159, endPoint y: 65, distance: 48.3
click at [159, 65] on div "Sabastin 9989047851" at bounding box center [194, 62] width 94 height 19
drag, startPoint x: 209, startPoint y: 67, endPoint x: 159, endPoint y: 65, distance: 49.8
click at [159, 65] on div "Sabastin 9989047851" at bounding box center [194, 62] width 94 height 19
copy span "9989047851"
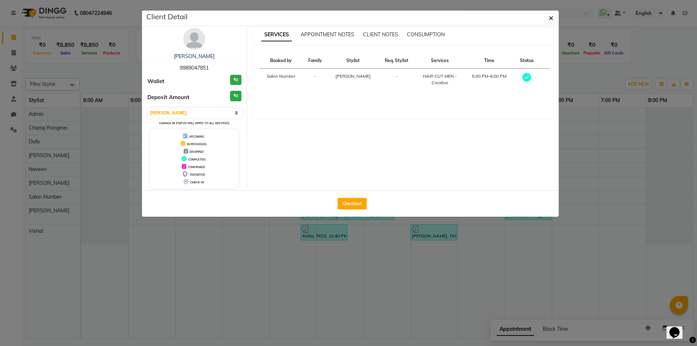
click at [288, 248] on ngb-modal-window "Client Detail Sabastin 9989047851 Wallet ₹0 Deposit Amount ₹0 Select MARK DONE …" at bounding box center [348, 173] width 697 height 346
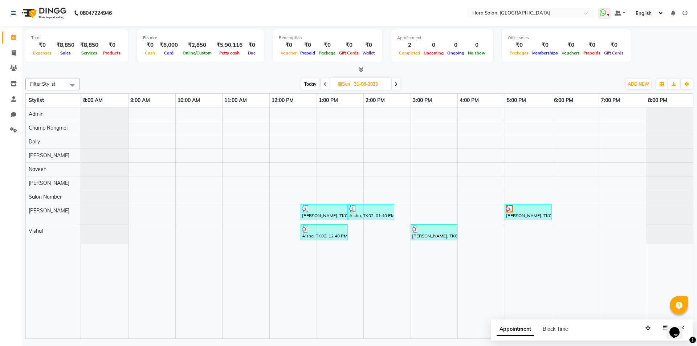
click at [399, 83] on span at bounding box center [396, 83] width 9 height 11
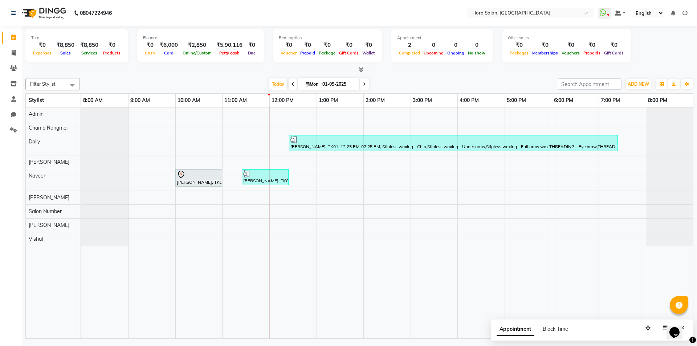
click at [293, 83] on span at bounding box center [293, 83] width 9 height 11
type input "31-08-2025"
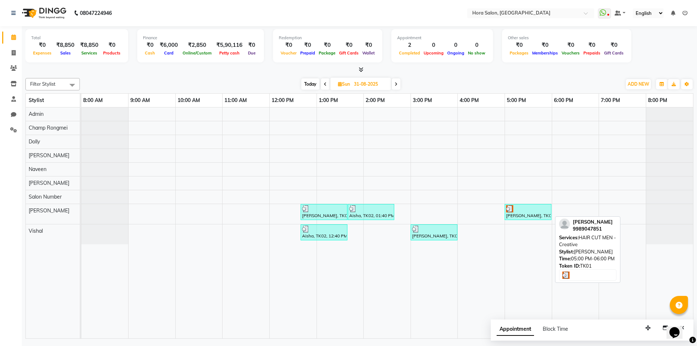
click at [521, 217] on div "Sabastin, TK01, 05:00 PM-06:00 PM, HAIR CUT MEN - Creative" at bounding box center [527, 212] width 45 height 14
select select "3"
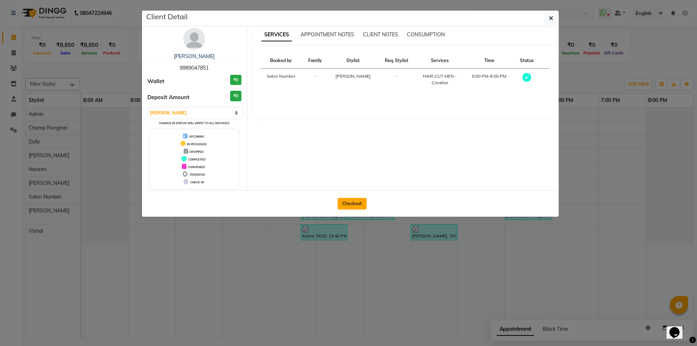
click at [353, 201] on button "Checkout" at bounding box center [352, 204] width 29 height 12
select select "service"
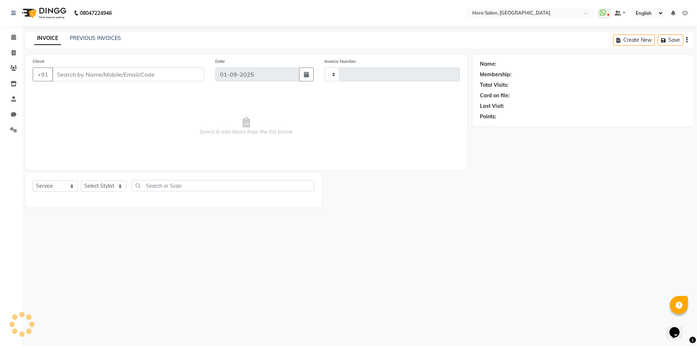
type input "0741"
select select "8101"
click at [275, 139] on span "Select & add items from the list below" at bounding box center [246, 126] width 427 height 73
type input "99******51"
type input "31-08-2025"
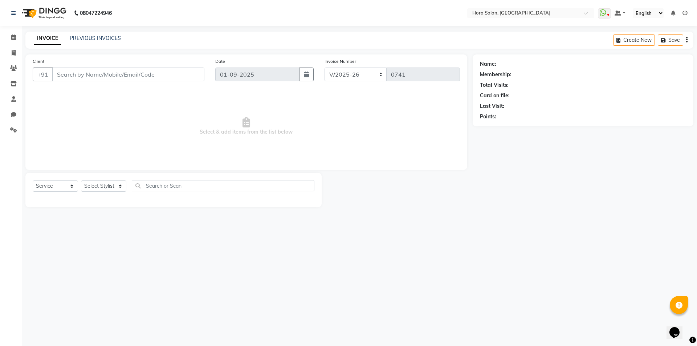
select select "76430"
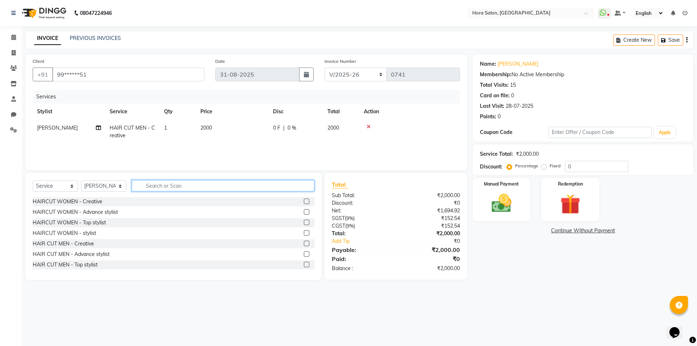
click at [160, 184] on input "text" at bounding box center [223, 185] width 183 height 11
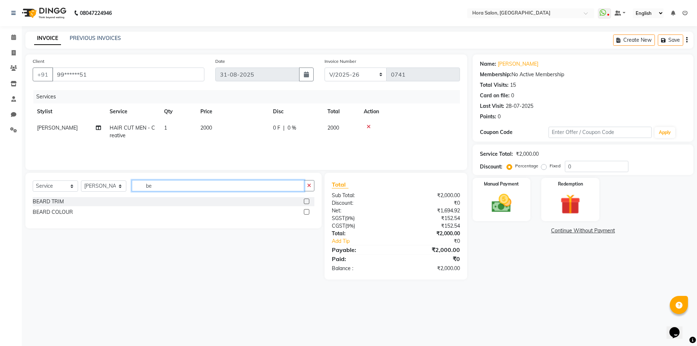
type input "be"
click at [49, 197] on div "BEARD TRIM" at bounding box center [174, 201] width 282 height 9
click at [48, 199] on div "BEARD TRIM" at bounding box center [48, 202] width 31 height 8
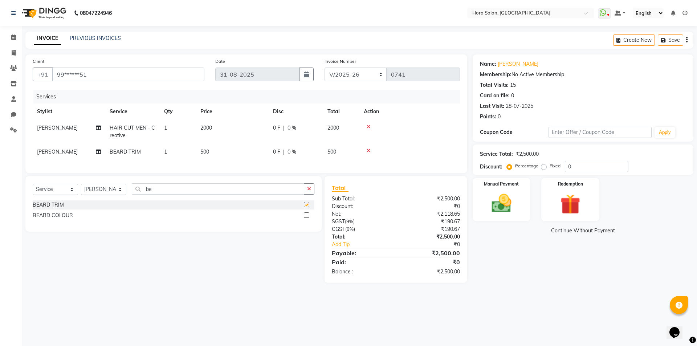
checkbox input "false"
click at [497, 204] on img at bounding box center [502, 203] width 34 height 24
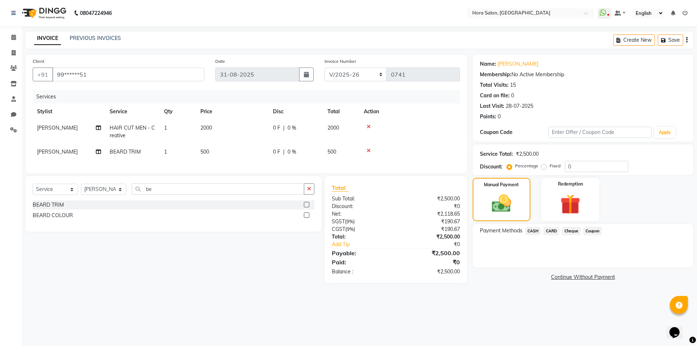
click at [573, 229] on span "Cheque" at bounding box center [571, 231] width 19 height 8
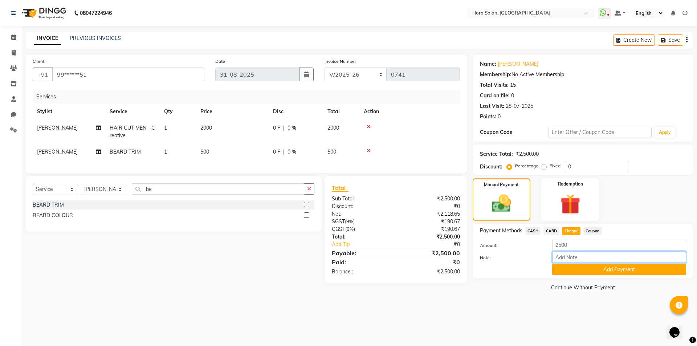
click at [573, 256] on input "Note:" at bounding box center [619, 257] width 134 height 11
type input "gpay"
click at [601, 270] on button "Add Payment" at bounding box center [619, 269] width 134 height 11
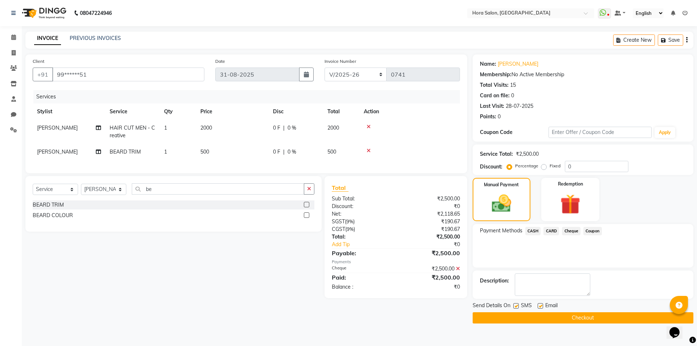
click at [64, 149] on span "[PERSON_NAME]" at bounding box center [57, 151] width 41 height 7
select select "76430"
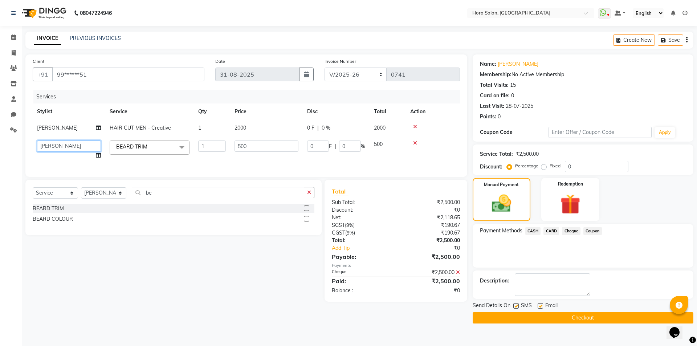
drag, startPoint x: 79, startPoint y: 142, endPoint x: 78, endPoint y: 150, distance: 7.3
click at [79, 142] on select "Admin Champ Rongmei Dolly Gayathri Naveen ‪ Rahul Chowhan Salon Number Sandeep …" at bounding box center [69, 145] width 64 height 11
select select "76433"
click at [354, 158] on td "0 F | 0 %" at bounding box center [336, 150] width 67 height 28
click at [521, 316] on button "Checkout" at bounding box center [583, 317] width 221 height 11
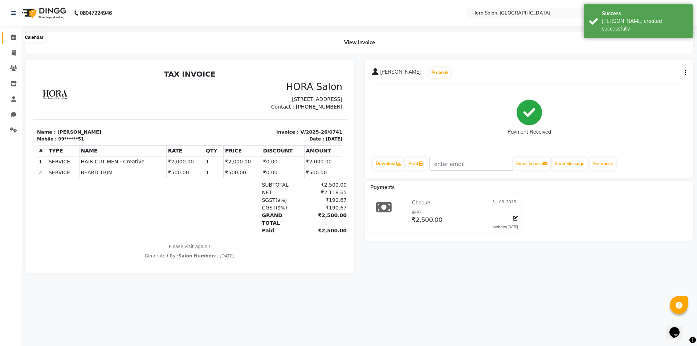
click at [11, 34] on span at bounding box center [13, 37] width 13 height 8
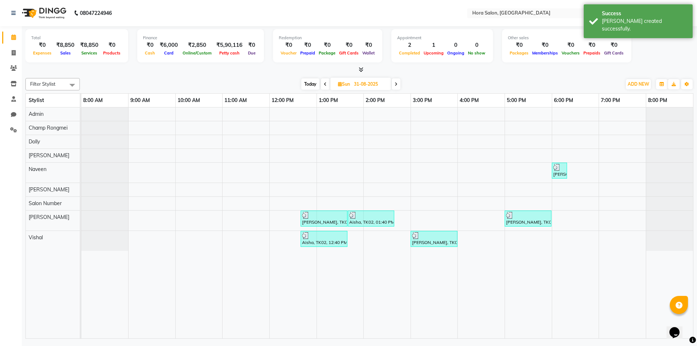
click at [396, 86] on icon at bounding box center [396, 84] width 3 height 4
type input "01-09-2025"
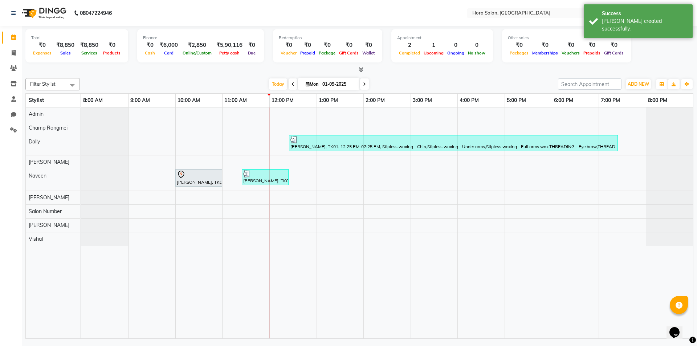
click at [360, 66] on span at bounding box center [360, 70] width 8 height 8
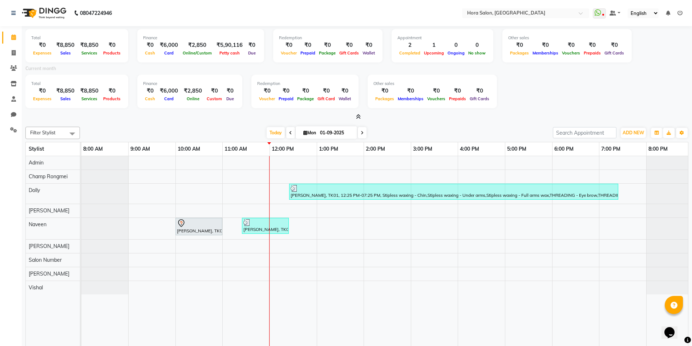
click at [358, 119] on icon at bounding box center [358, 116] width 5 height 5
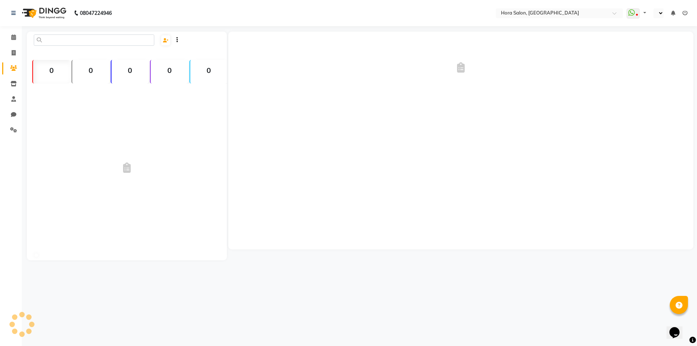
select select "en"
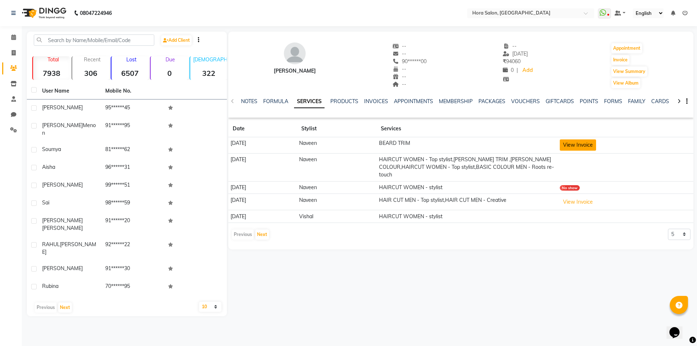
click at [590, 145] on button "View Invoice" at bounding box center [578, 144] width 36 height 11
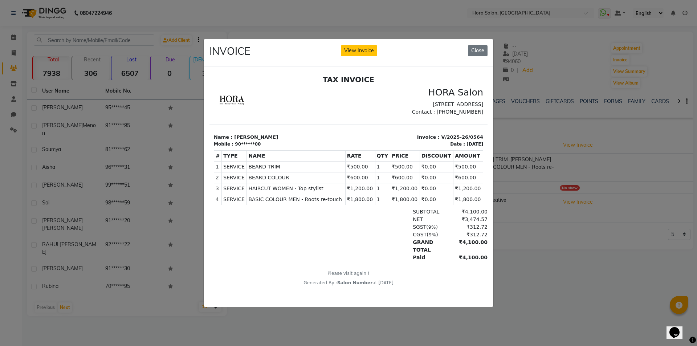
click at [533, 247] on ngb-modal-window "INVOICE View Invoice Close" at bounding box center [348, 173] width 697 height 346
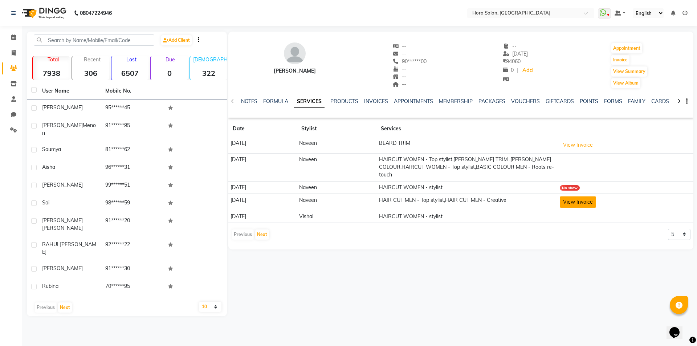
click at [586, 201] on button "View Invoice" at bounding box center [578, 201] width 36 height 11
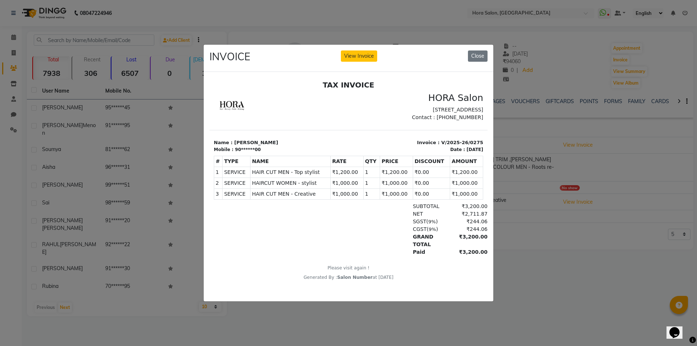
click at [547, 196] on ngb-modal-window "INVOICE View Invoice Close" at bounding box center [348, 173] width 697 height 346
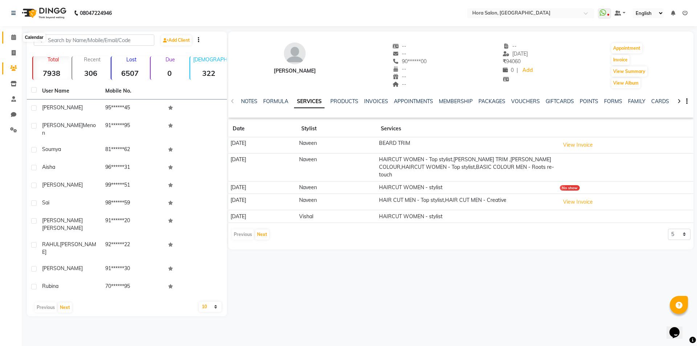
click at [13, 38] on icon at bounding box center [13, 36] width 5 height 5
